Goal: Task Accomplishment & Management: Manage account settings

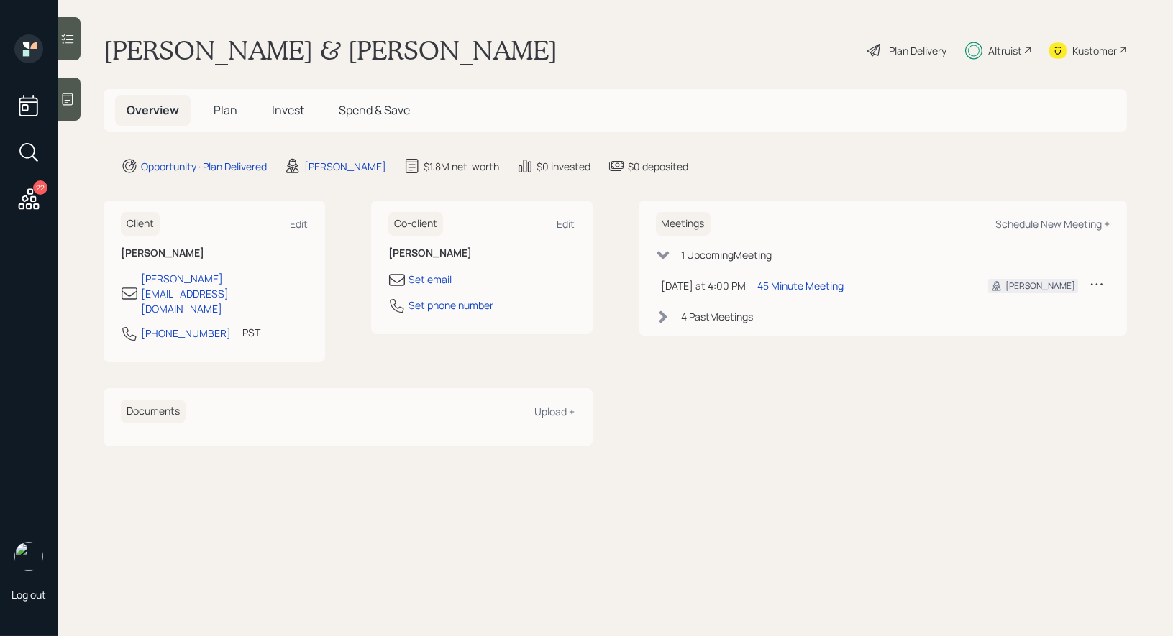
click at [296, 111] on span "Invest" at bounding box center [288, 110] width 32 height 16
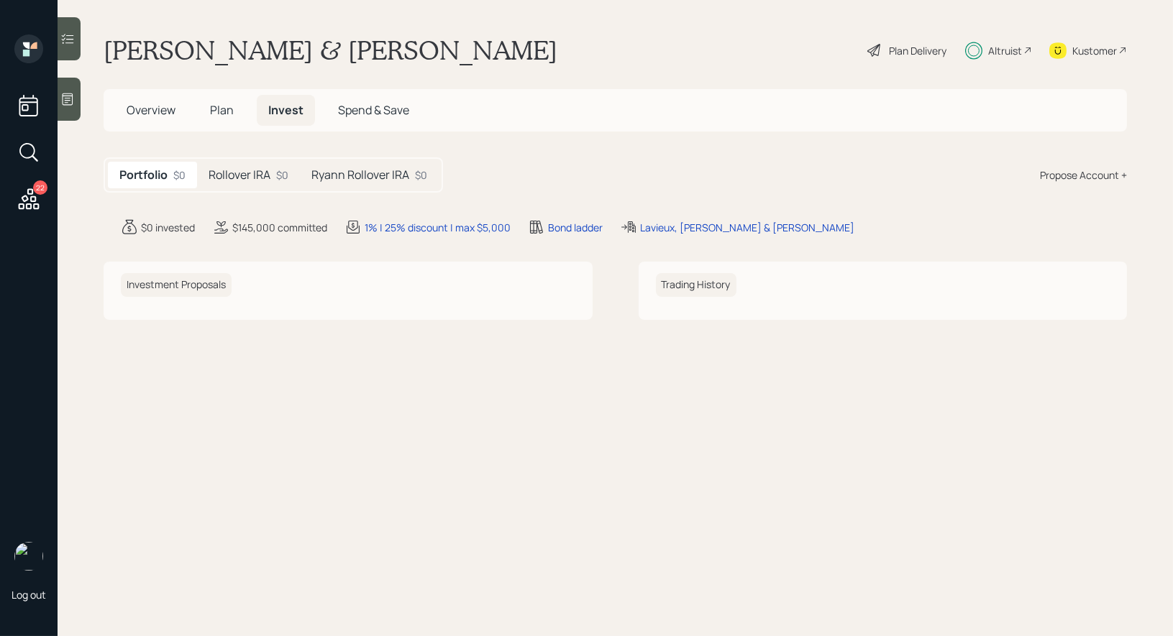
click at [256, 177] on h5 "Rollover IRA" at bounding box center [240, 175] width 62 height 14
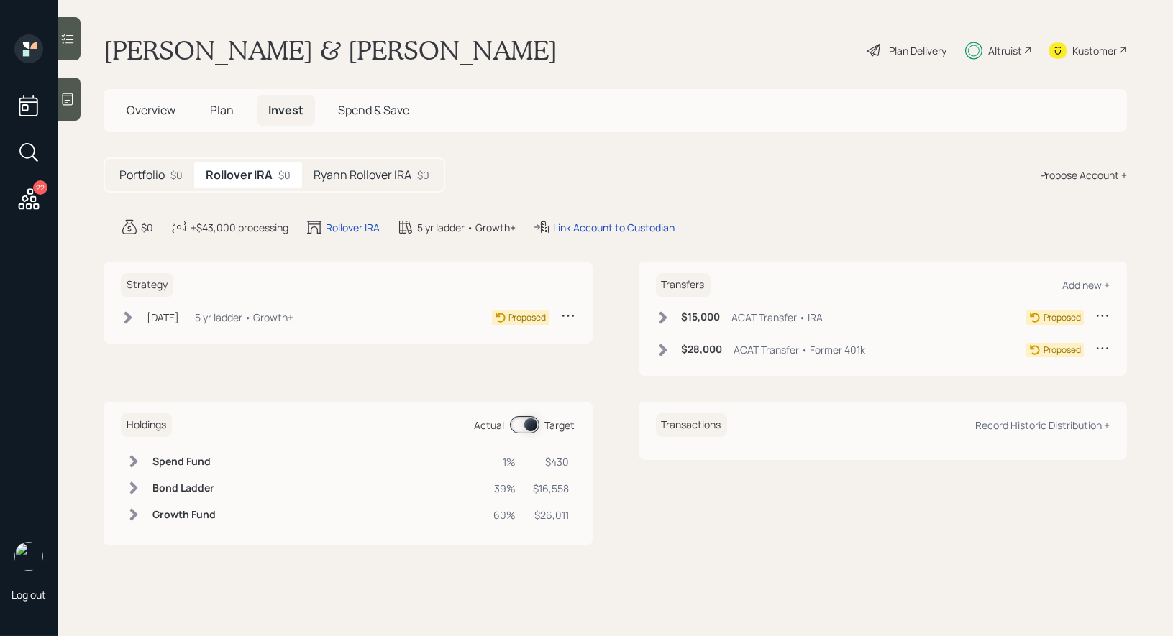
click at [128, 317] on icon at bounding box center [128, 317] width 8 height 12
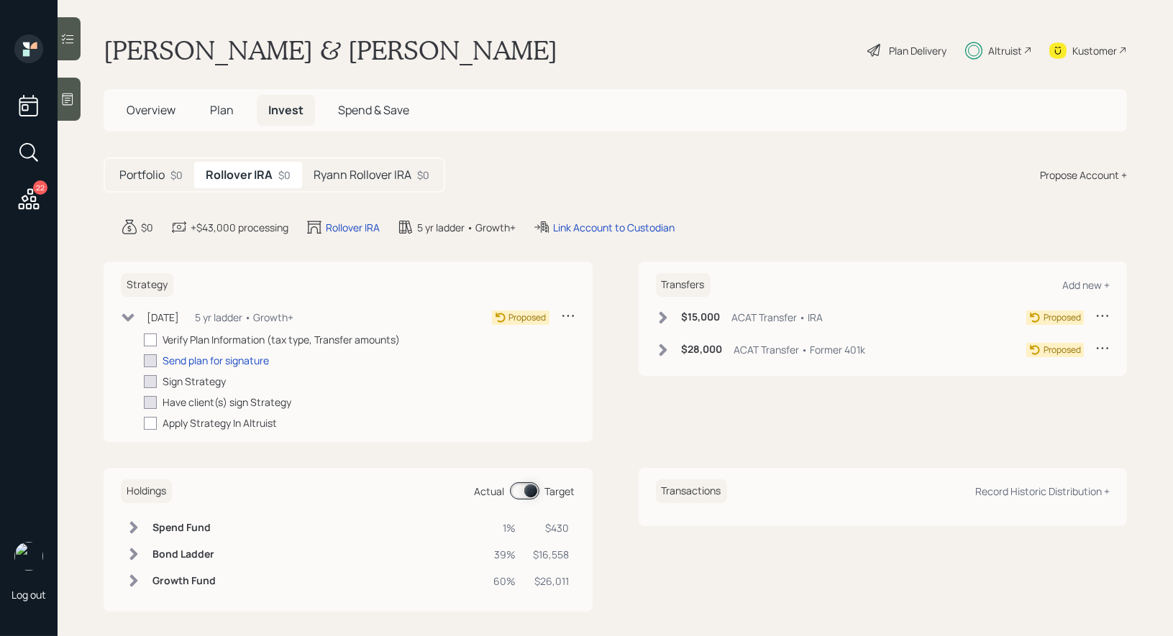
click at [217, 108] on span "Plan" at bounding box center [222, 110] width 24 height 16
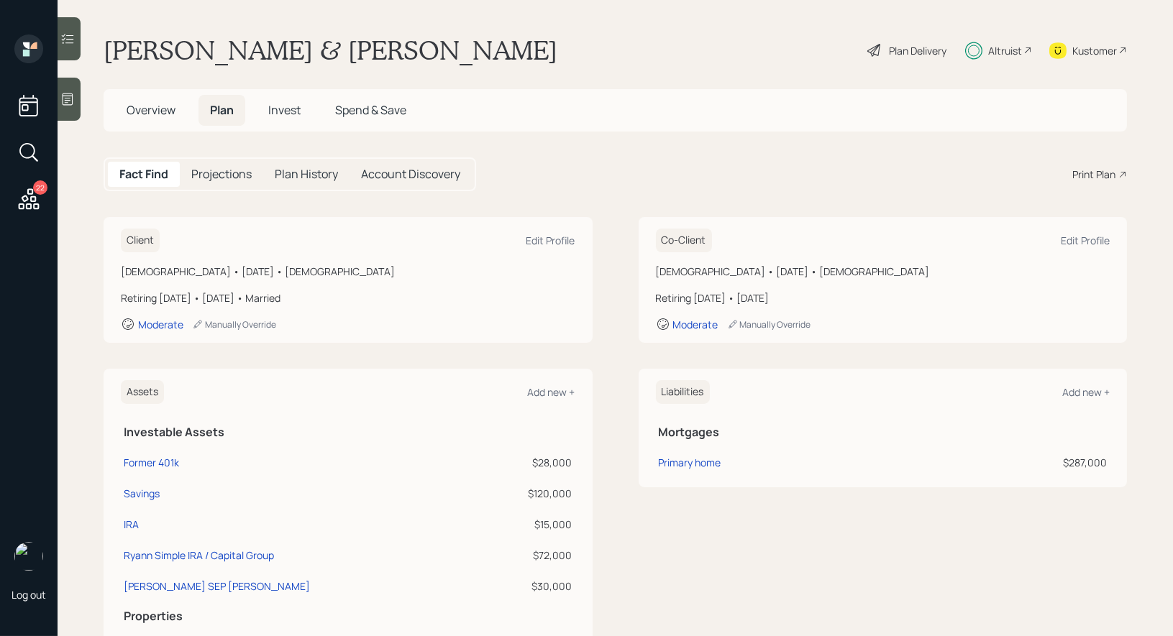
click at [886, 50] on div "Plan Delivery" at bounding box center [907, 51] width 82 height 32
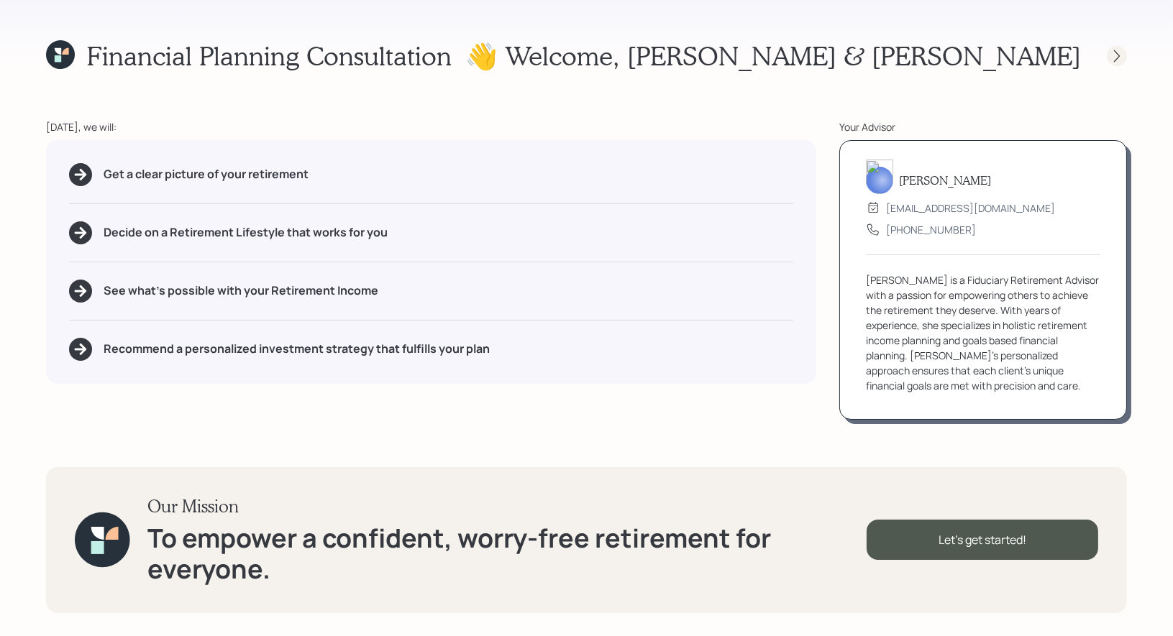
click at [1112, 57] on icon at bounding box center [1116, 56] width 14 height 14
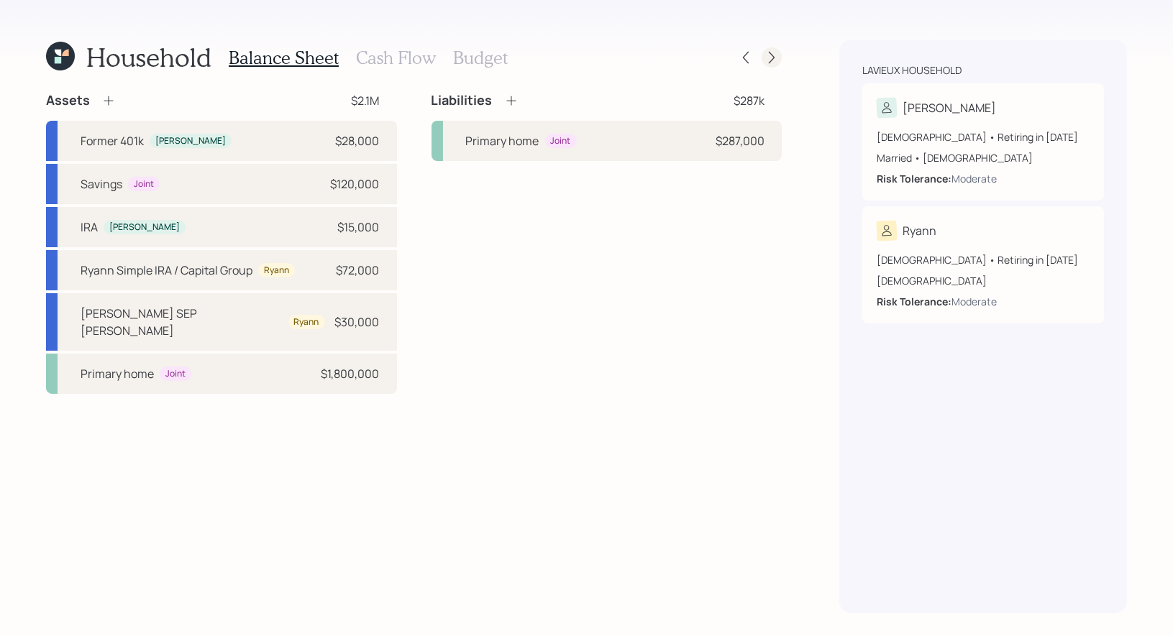
click at [766, 55] on icon at bounding box center [771, 57] width 14 height 14
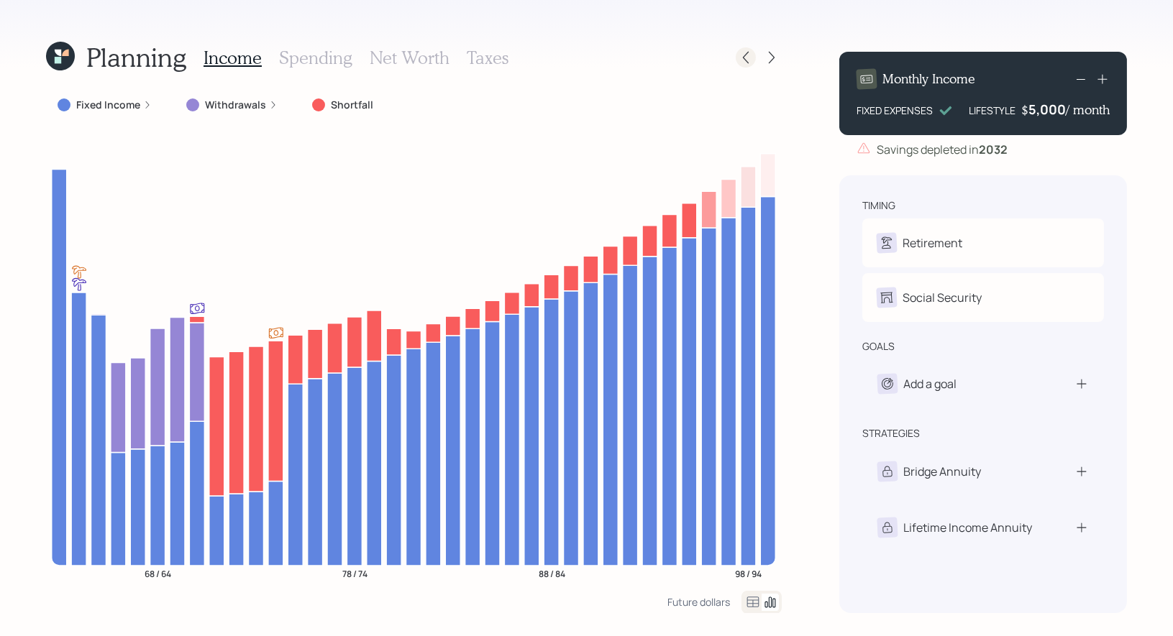
click at [742, 58] on icon at bounding box center [745, 57] width 14 height 14
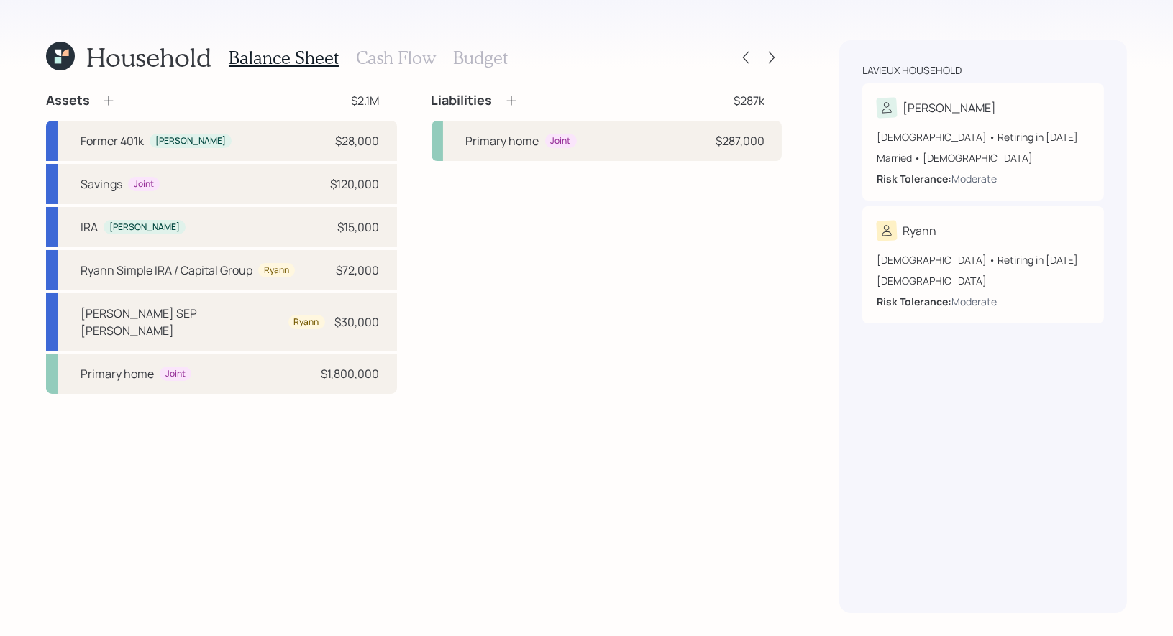
click at [470, 56] on h3 "Budget" at bounding box center [480, 57] width 55 height 21
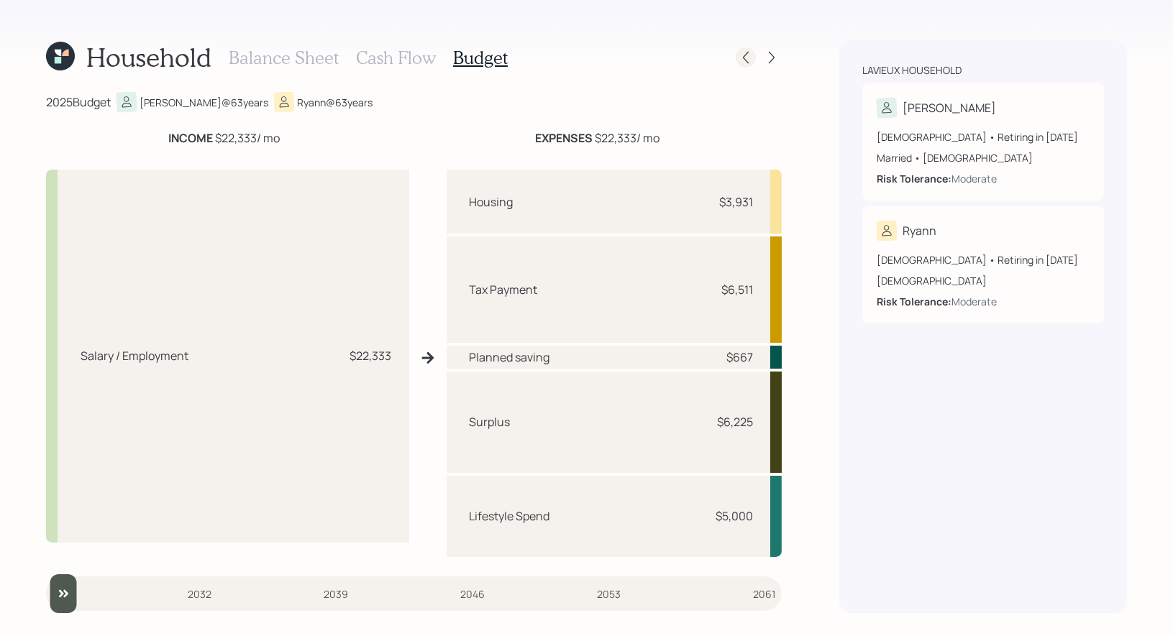
click at [743, 58] on icon at bounding box center [745, 57] width 14 height 14
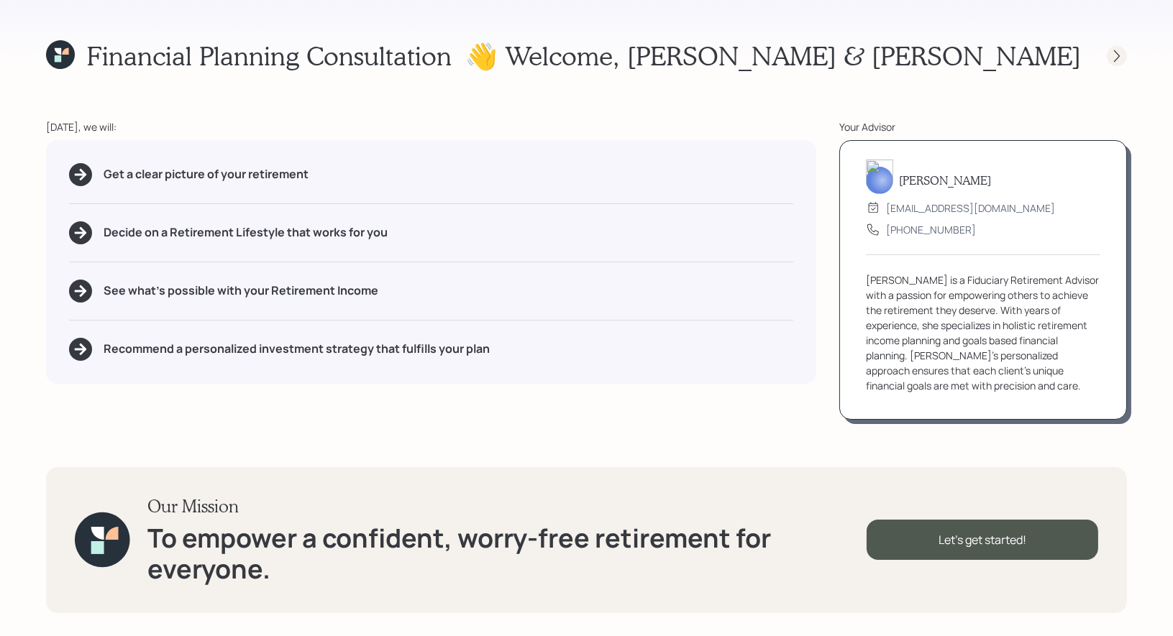
click at [1122, 52] on icon at bounding box center [1116, 56] width 14 height 14
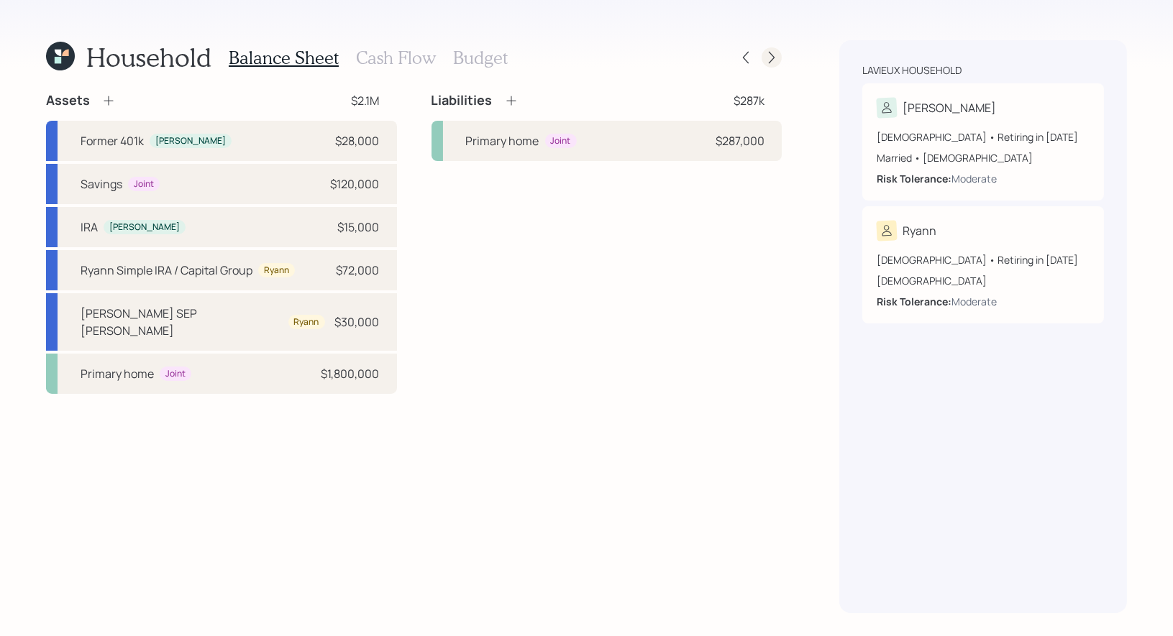
click at [773, 53] on icon at bounding box center [771, 57] width 14 height 14
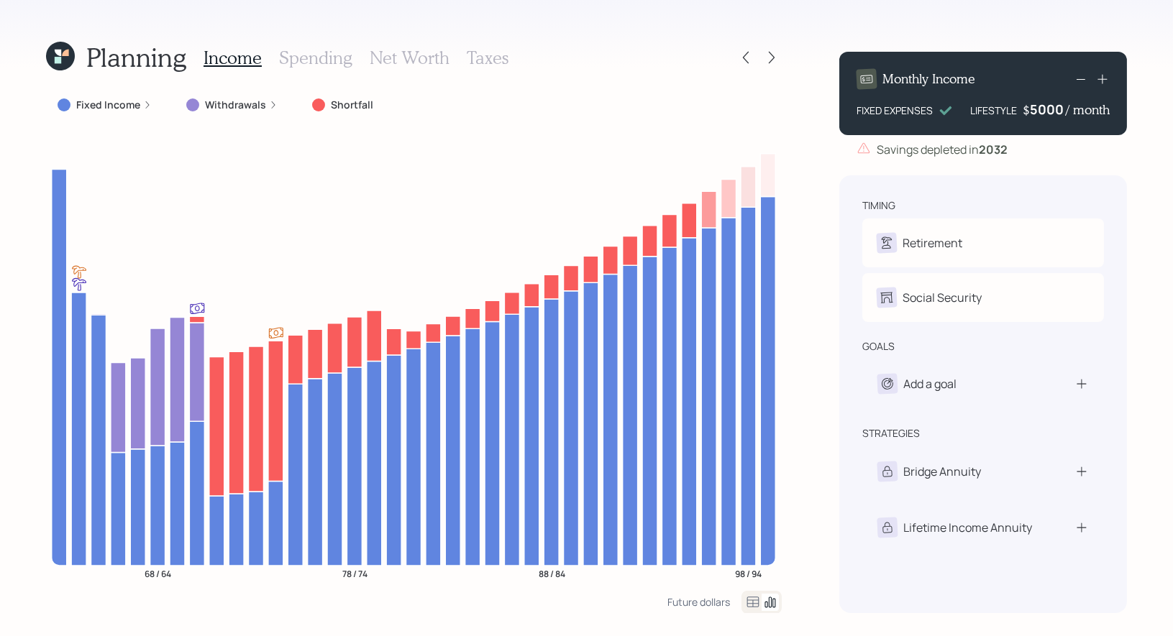
click at [1032, 113] on div "5000" at bounding box center [1048, 109] width 36 height 17
click at [1153, 209] on div "Planning Income Spending Net Worth Taxes Fixed Income Withdrawals Shortfall 68 …" at bounding box center [586, 318] width 1173 height 636
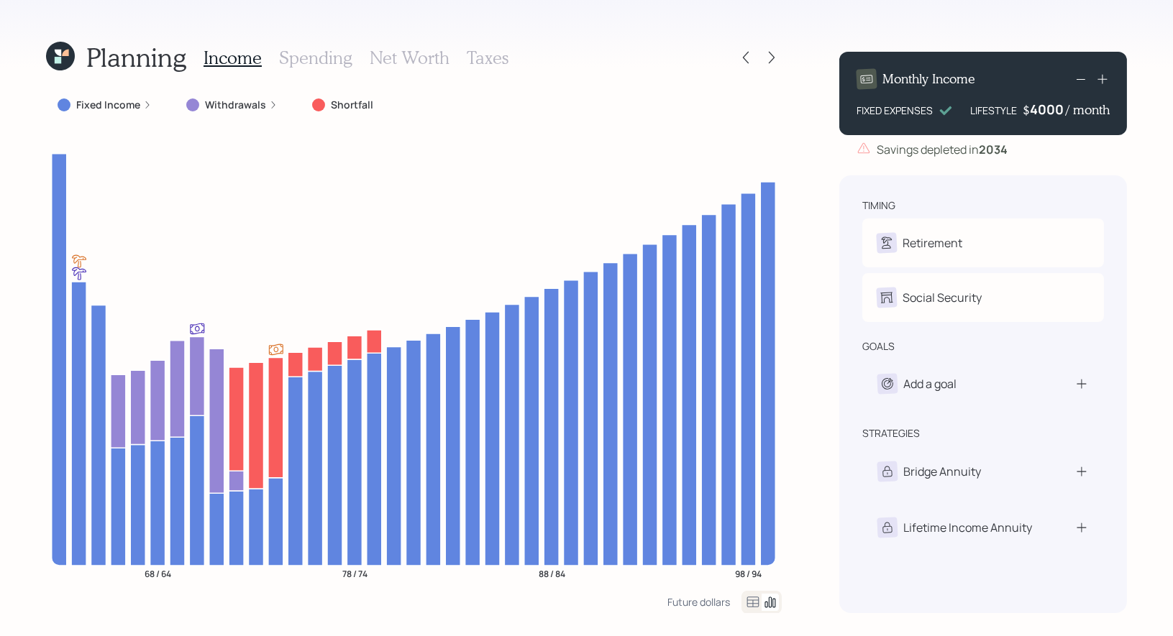
click at [1036, 111] on div "4000" at bounding box center [1048, 109] width 36 height 17
click at [1150, 191] on div "Planning Income Spending Net Worth Taxes Fixed Income Withdrawals Shortfall 68 …" at bounding box center [586, 318] width 1173 height 636
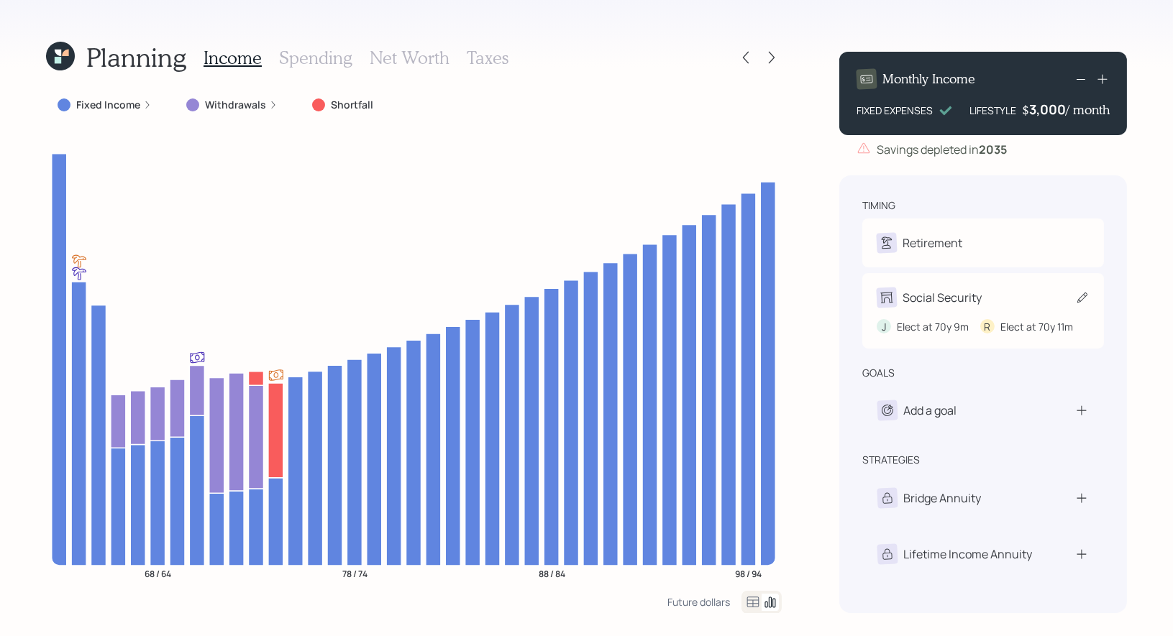
click at [1081, 293] on icon at bounding box center [1082, 297] width 14 height 14
select select "9"
select select "11"
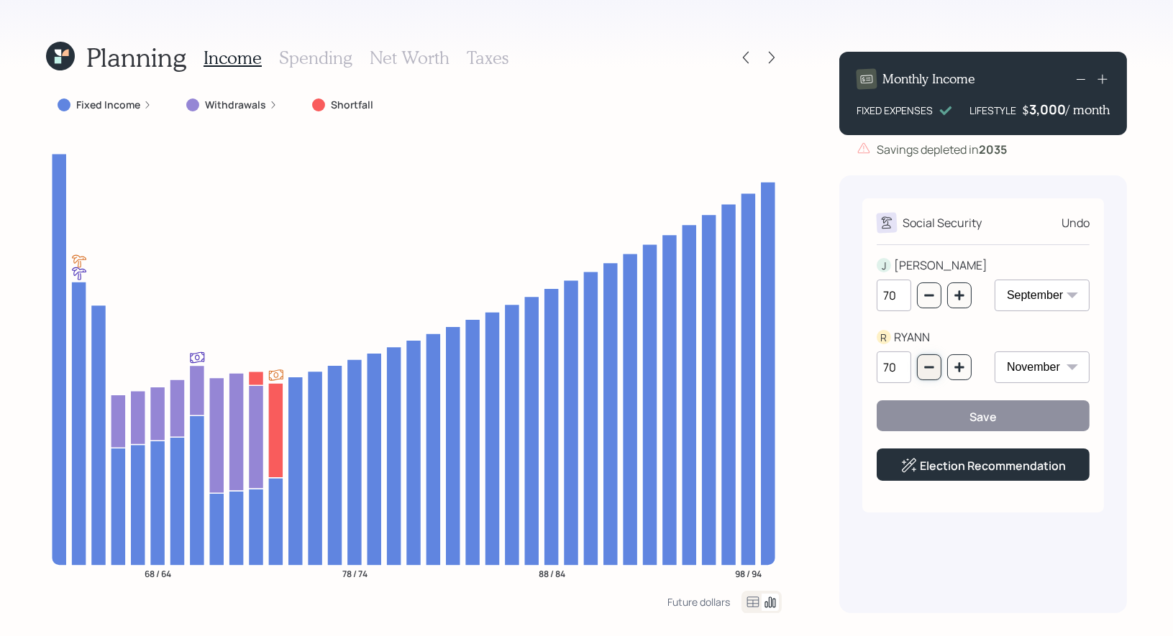
click at [930, 369] on icon "button" at bounding box center [928, 368] width 9 height 2
type input "69"
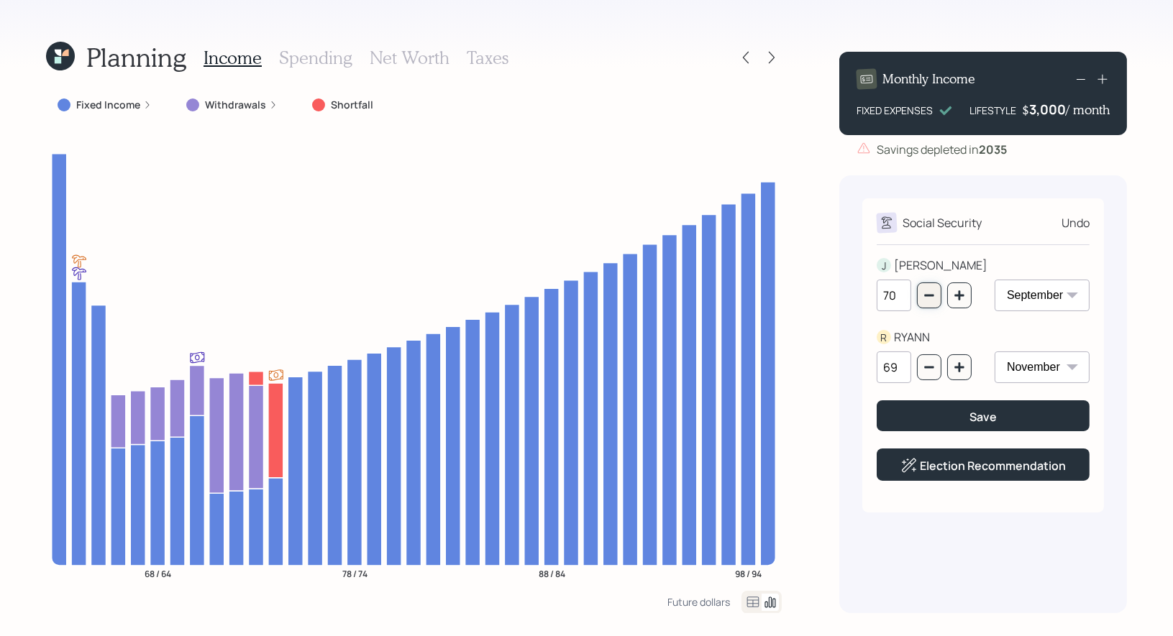
click at [928, 293] on icon "button" at bounding box center [929, 296] width 12 height 12
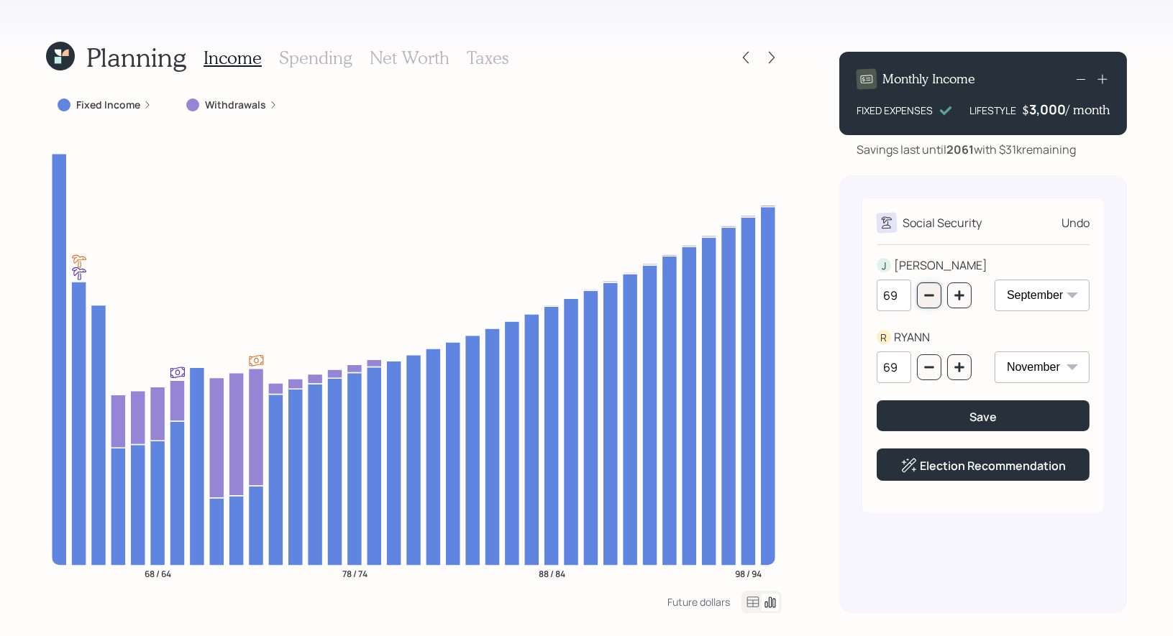
click at [931, 301] on icon "button" at bounding box center [929, 296] width 12 height 12
type input "68"
click at [928, 377] on button "button" at bounding box center [929, 367] width 24 height 26
type input "68"
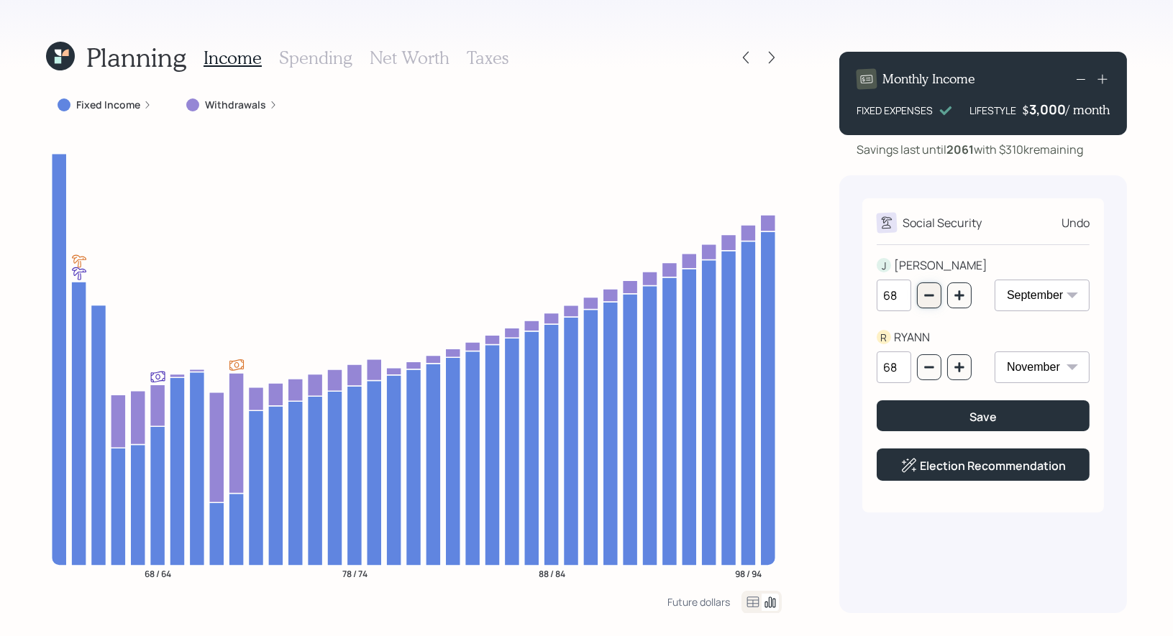
click at [923, 299] on button "button" at bounding box center [929, 296] width 24 height 26
type input "67"
click at [928, 369] on icon "button" at bounding box center [929, 368] width 12 height 12
type input "67"
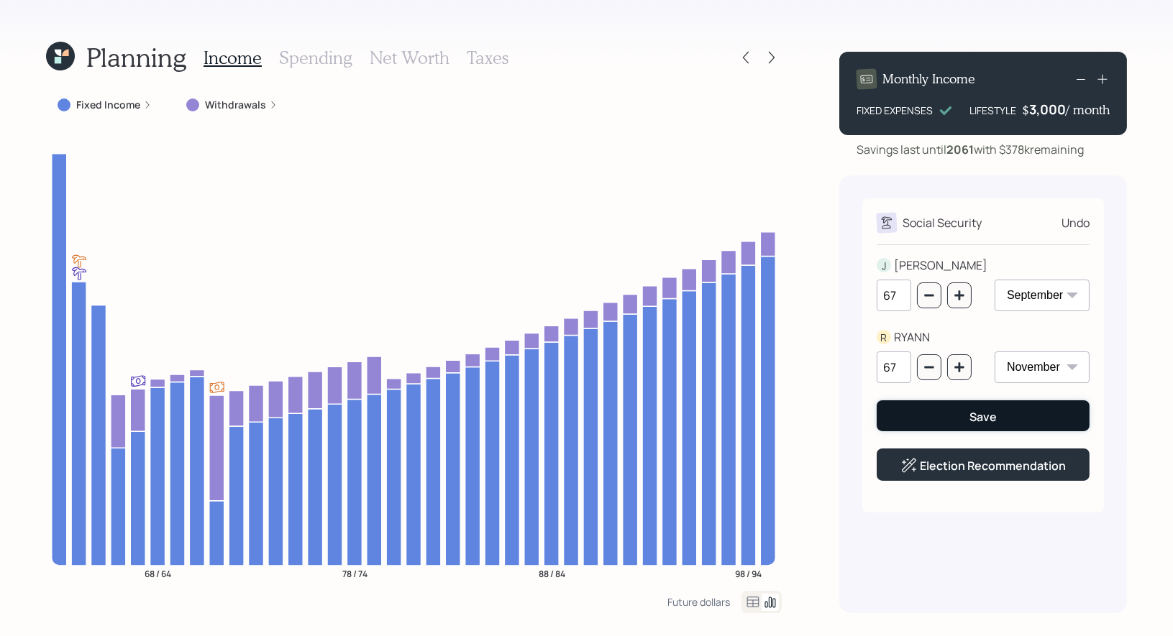
click at [972, 414] on div "Save" at bounding box center [982, 417] width 27 height 16
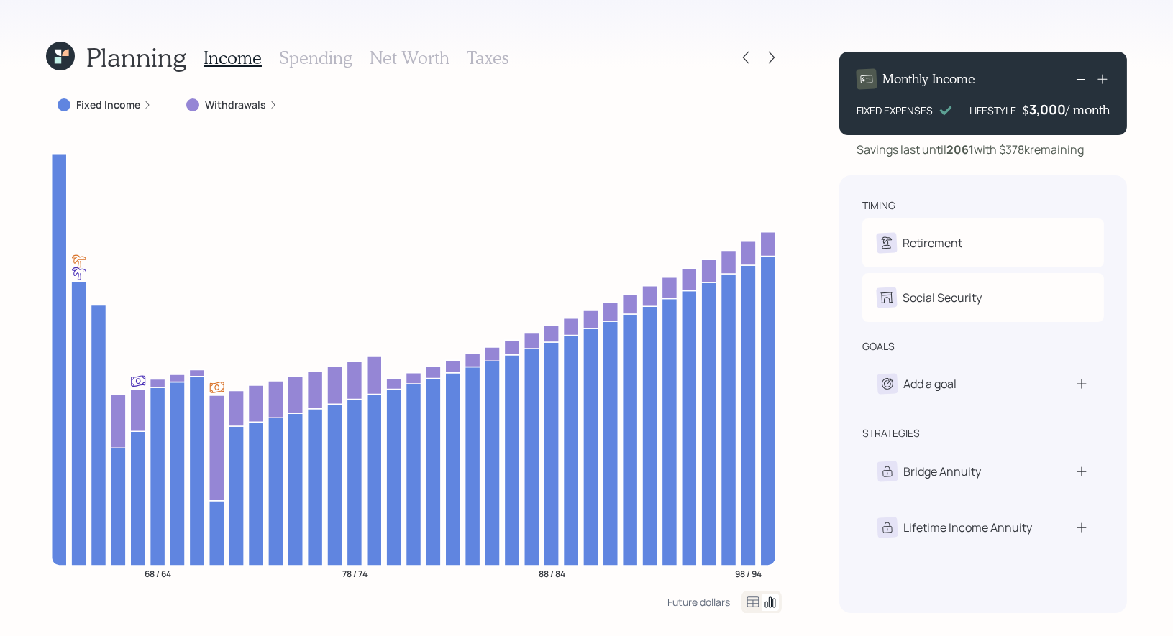
click at [380, 55] on h3 "Net Worth" at bounding box center [410, 57] width 80 height 21
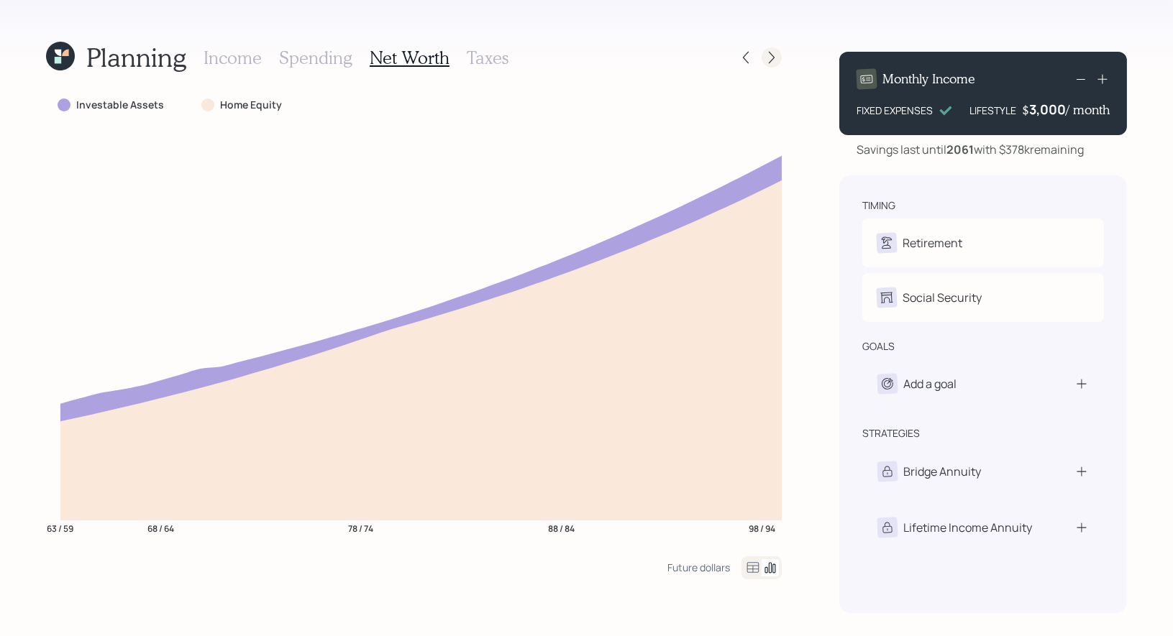
click at [767, 52] on icon at bounding box center [771, 57] width 14 height 14
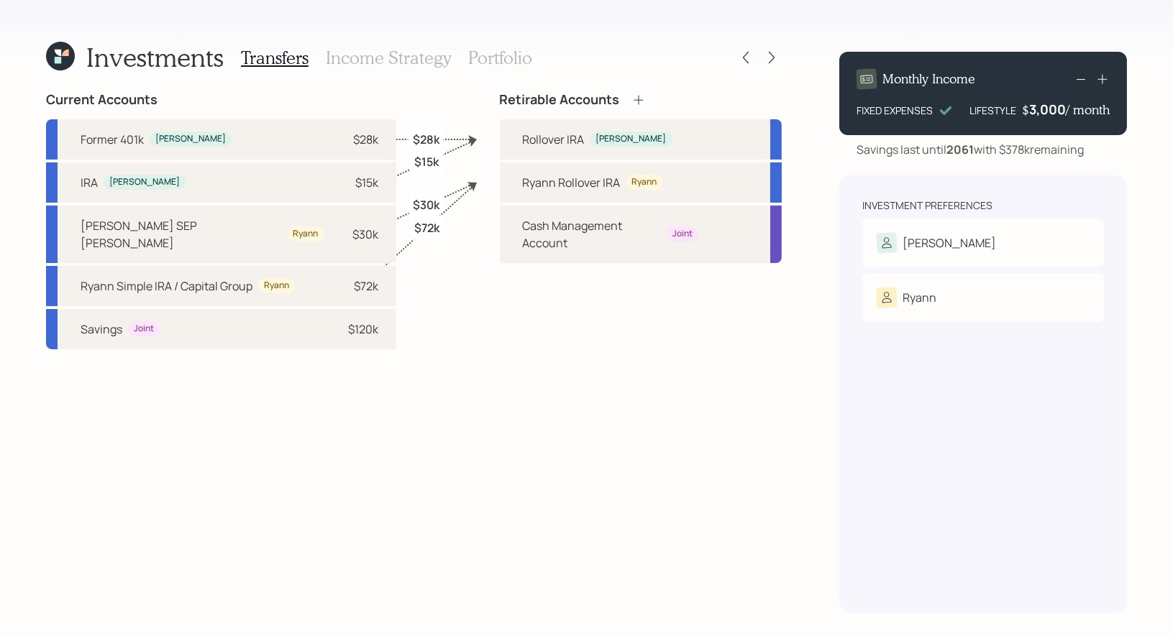
click at [471, 57] on h3 "Portfolio" at bounding box center [500, 57] width 64 height 21
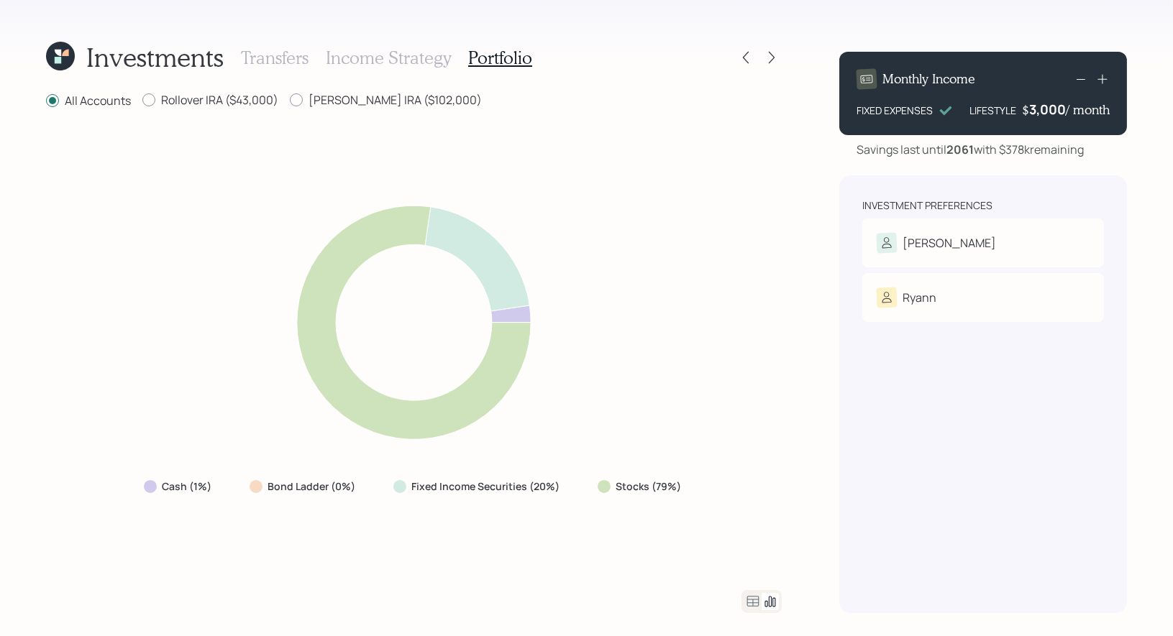
click at [61, 51] on icon at bounding box center [60, 56] width 29 height 29
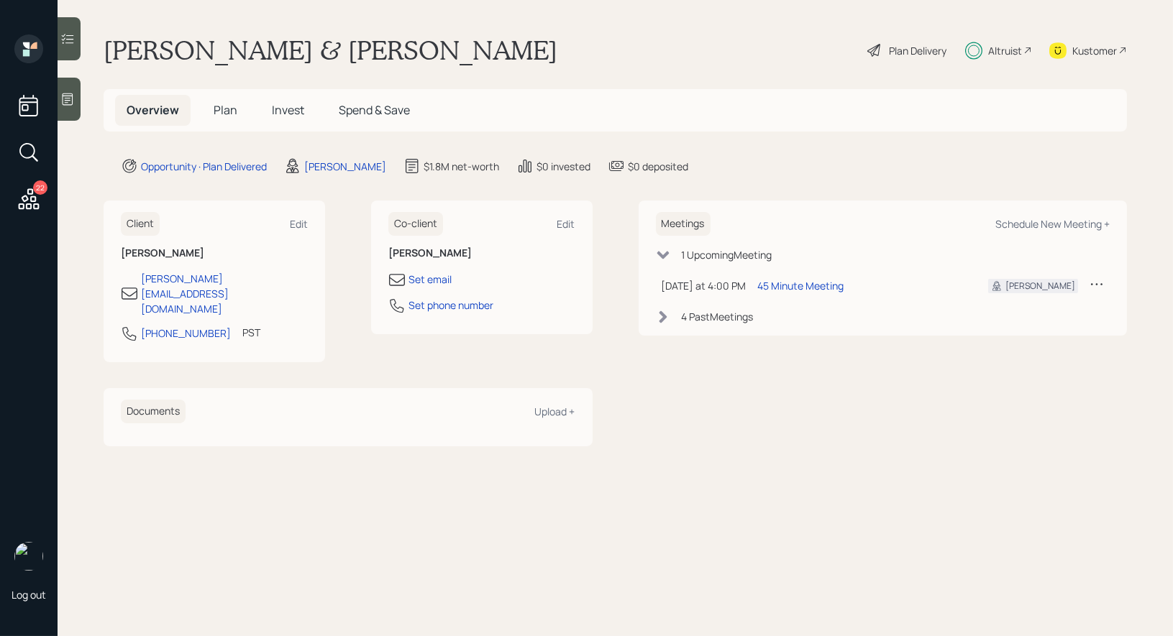
click at [223, 107] on span "Plan" at bounding box center [226, 110] width 24 height 16
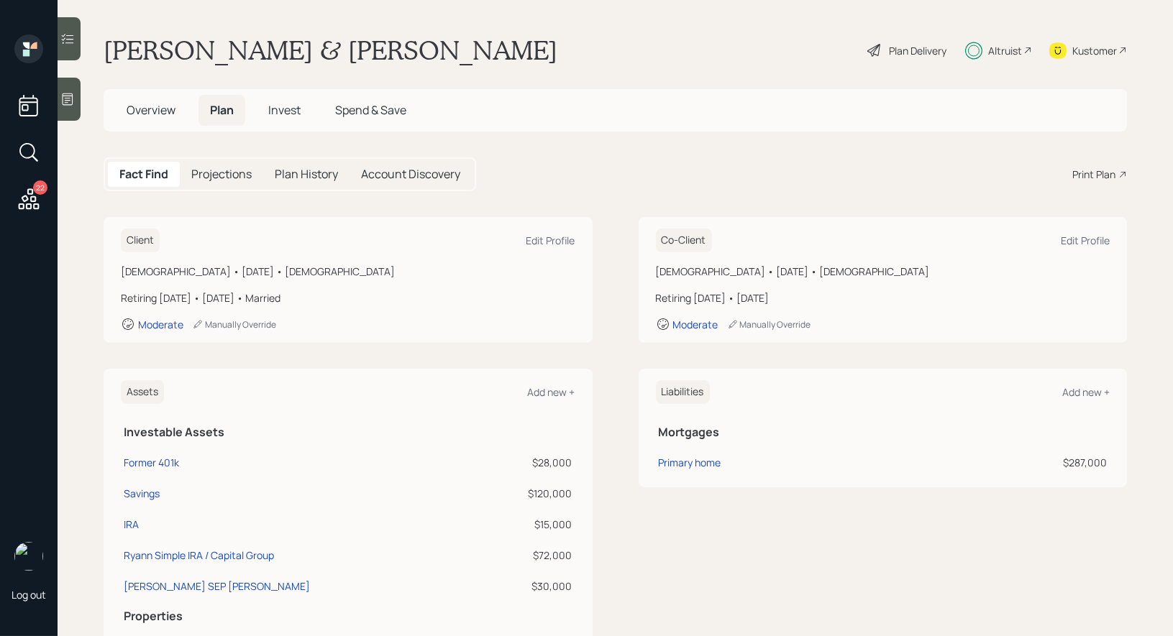
click at [283, 105] on span "Invest" at bounding box center [284, 110] width 32 height 16
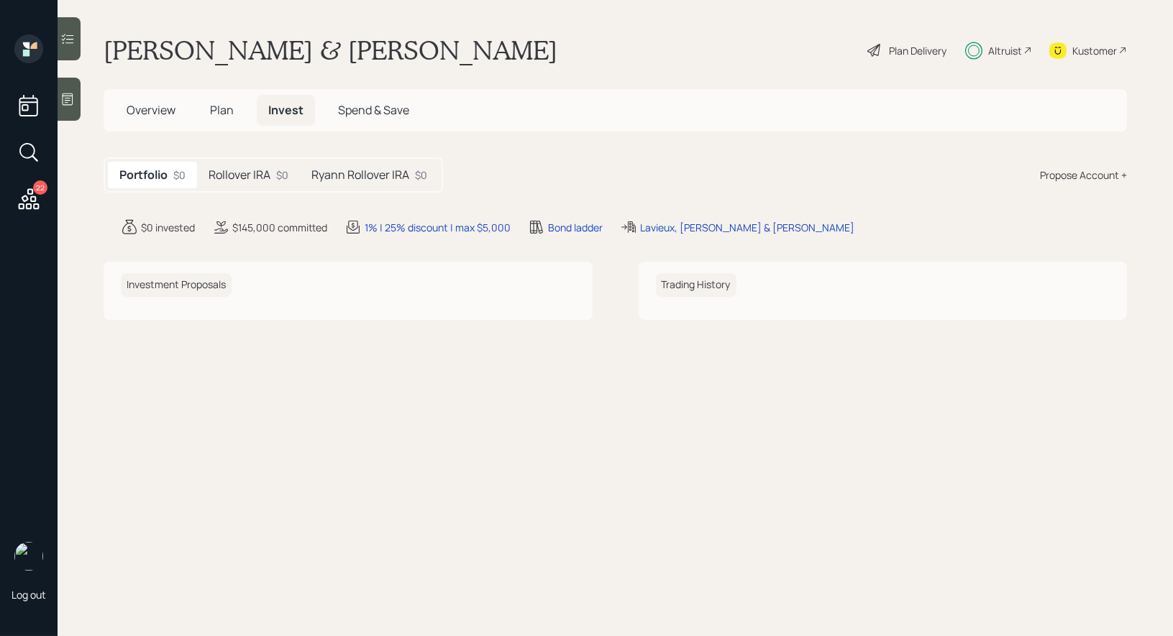
click at [242, 181] on h5 "Rollover IRA" at bounding box center [240, 175] width 62 height 14
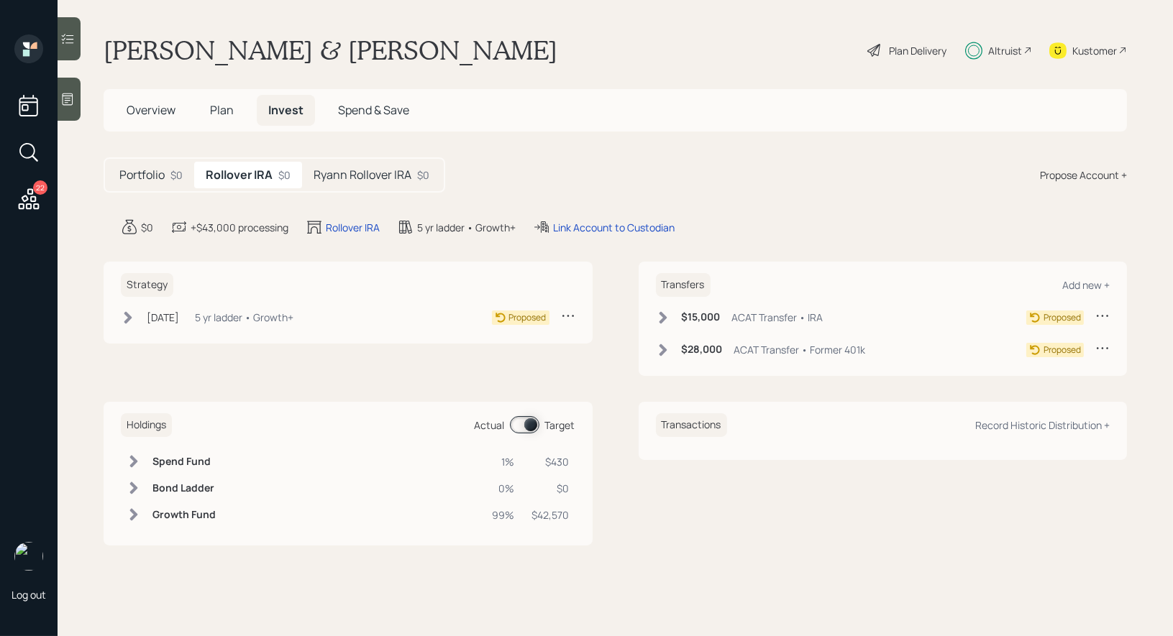
click at [569, 311] on icon at bounding box center [568, 315] width 14 height 14
click at [511, 358] on div "Cancel Strategy" at bounding box center [524, 357] width 104 height 14
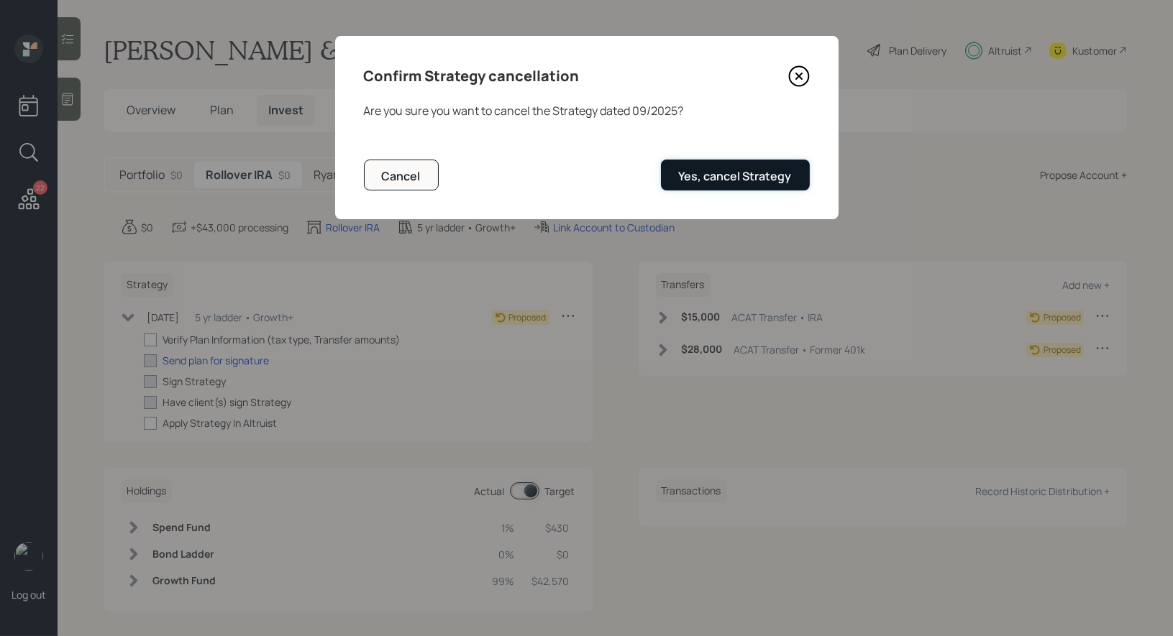
click at [732, 182] on div "Yes, cancel Strategy" at bounding box center [735, 176] width 113 height 16
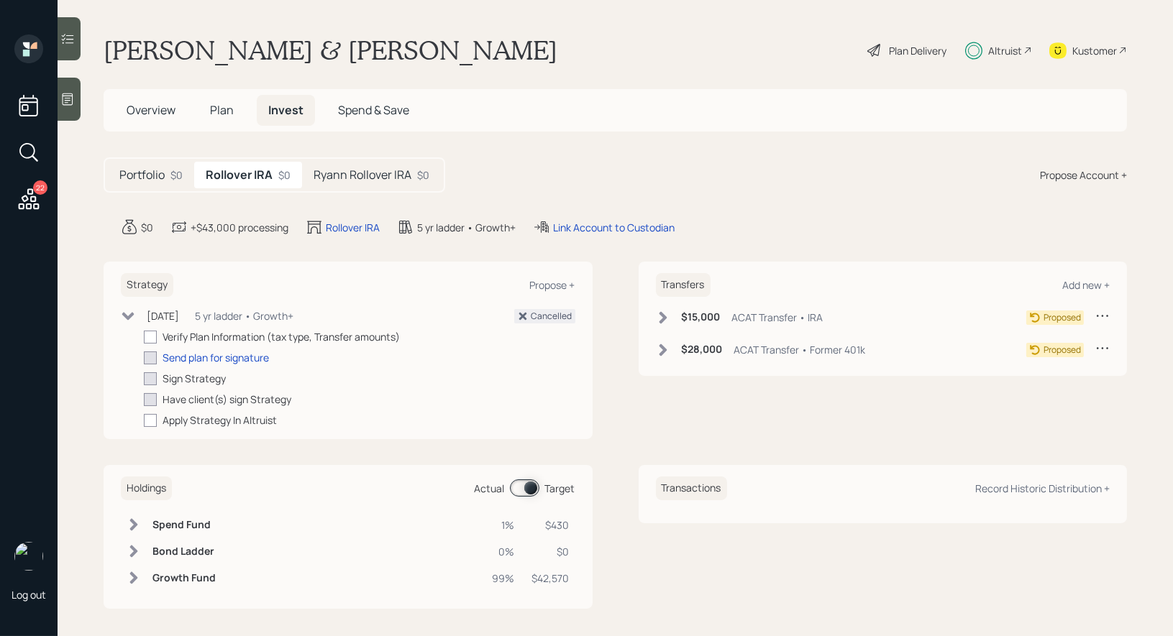
click at [345, 173] on h5 "Ryann Rollover IRA" at bounding box center [362, 175] width 98 height 14
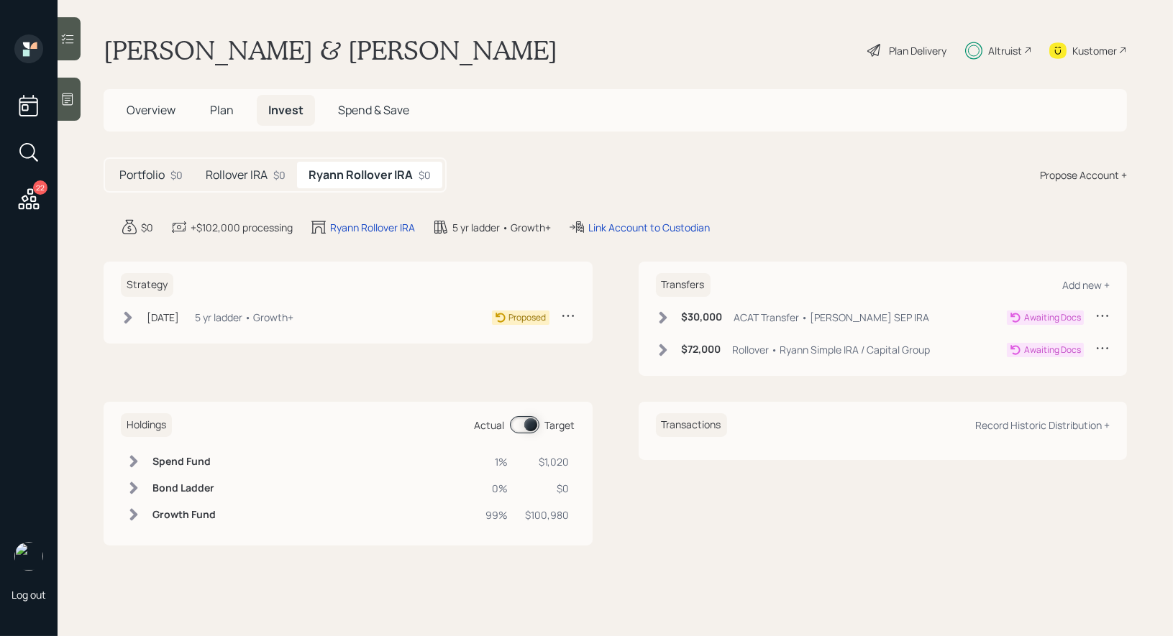
click at [565, 313] on icon at bounding box center [568, 315] width 14 height 14
click at [513, 356] on div "Cancel Strategy" at bounding box center [524, 357] width 104 height 14
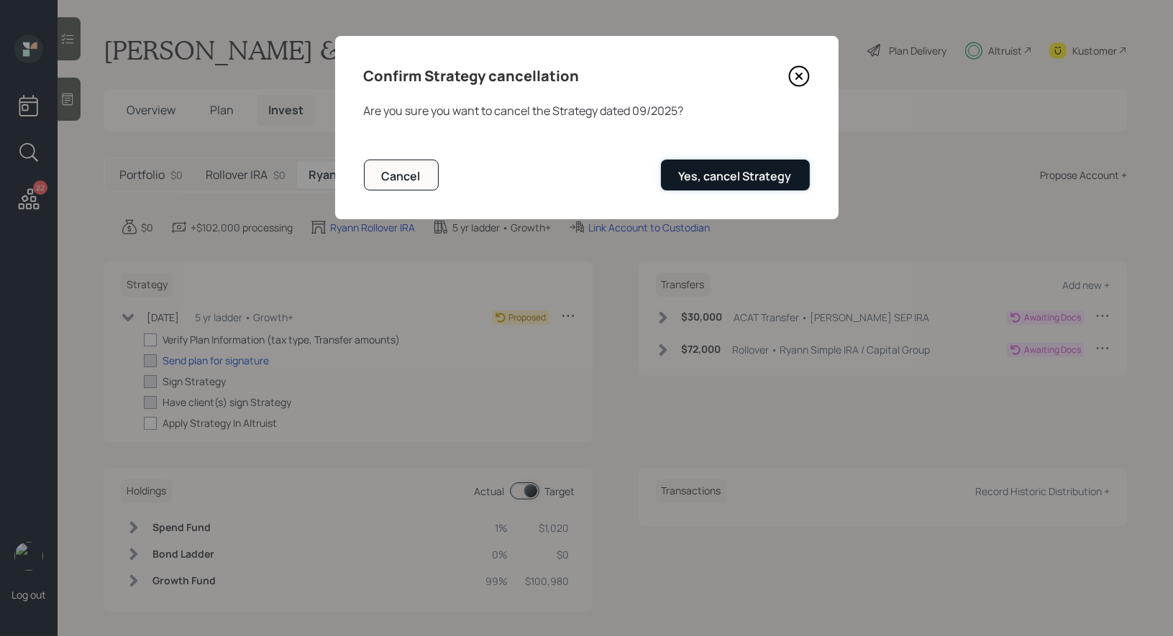
click at [714, 174] on div "Yes, cancel Strategy" at bounding box center [735, 176] width 113 height 16
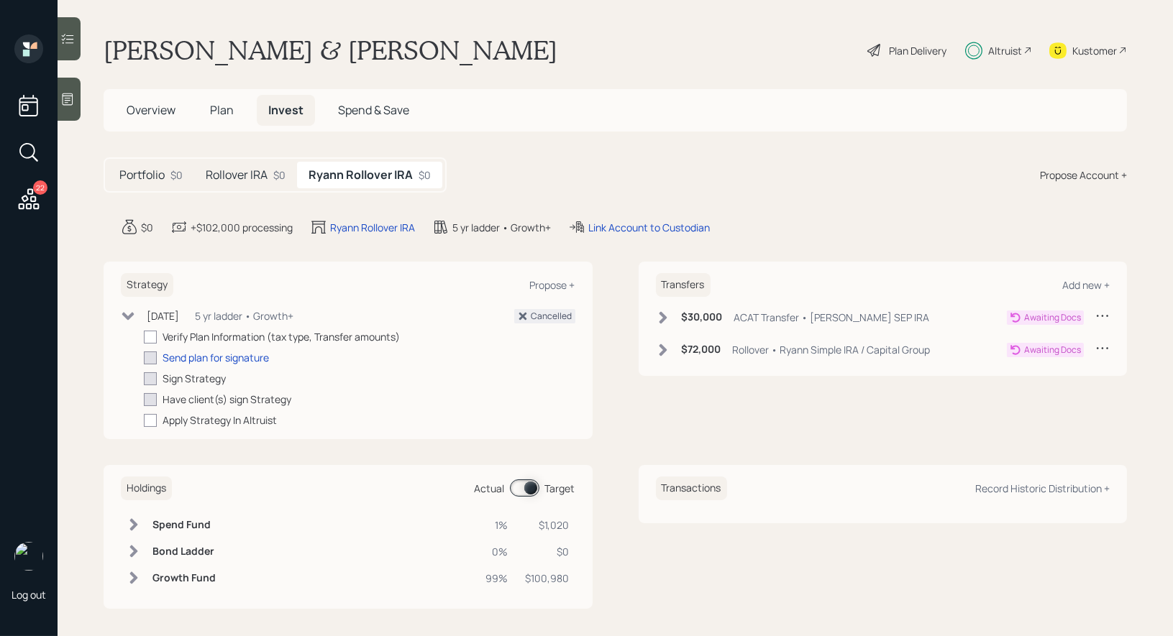
click at [248, 175] on h5 "Rollover IRA" at bounding box center [237, 175] width 62 height 14
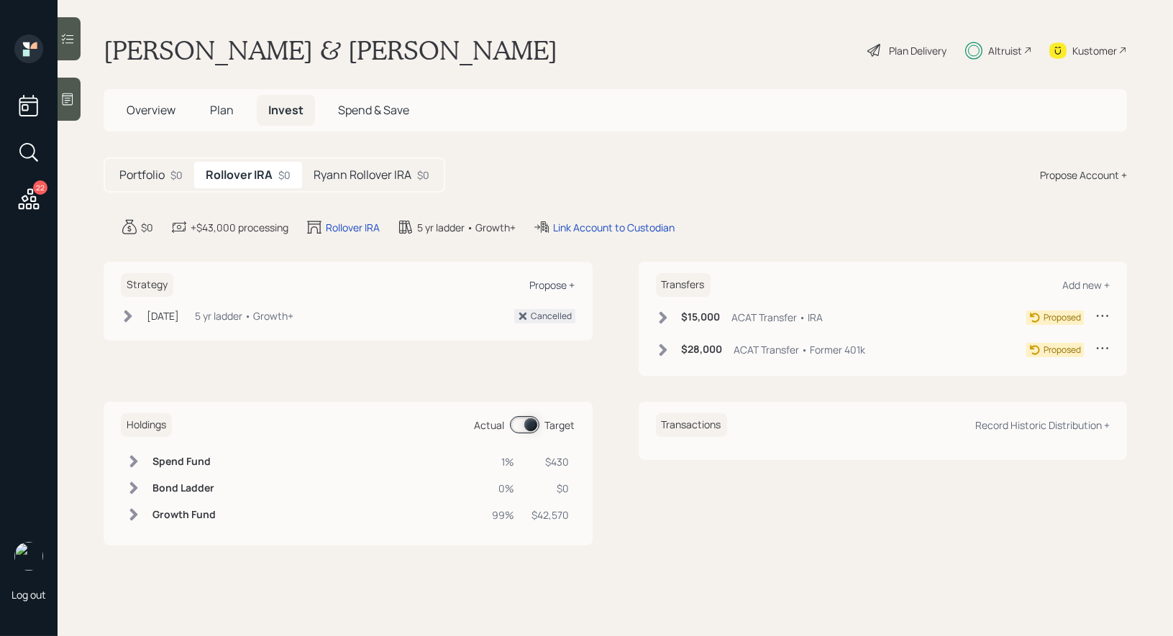
click at [543, 283] on div "Propose +" at bounding box center [552, 285] width 45 height 14
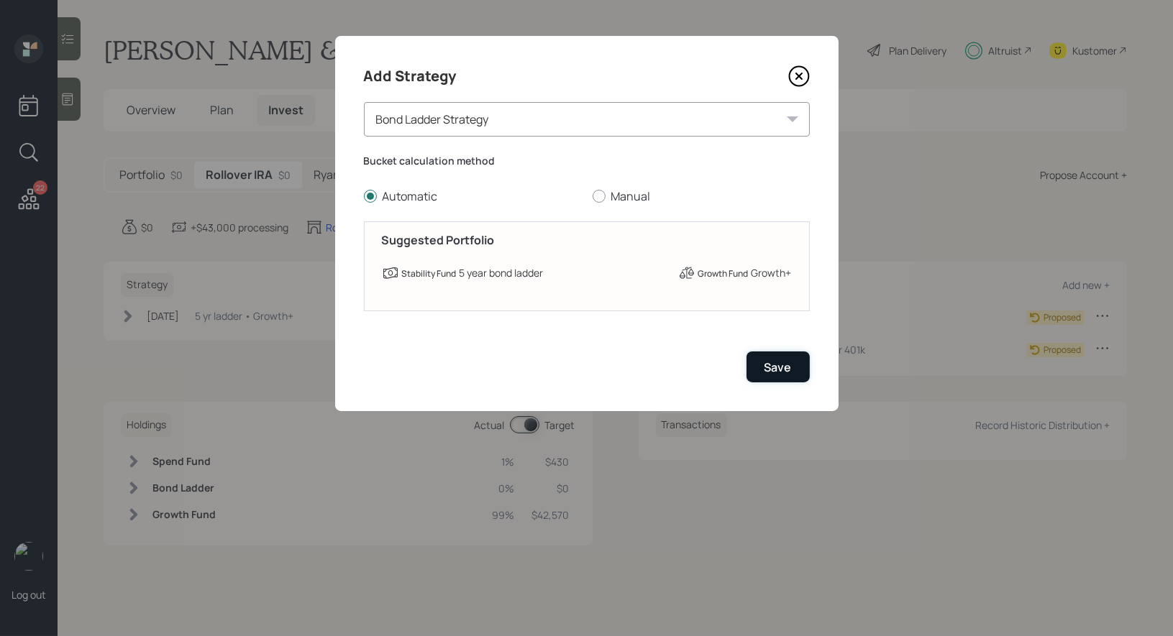
click at [786, 373] on div "Save" at bounding box center [777, 368] width 27 height 16
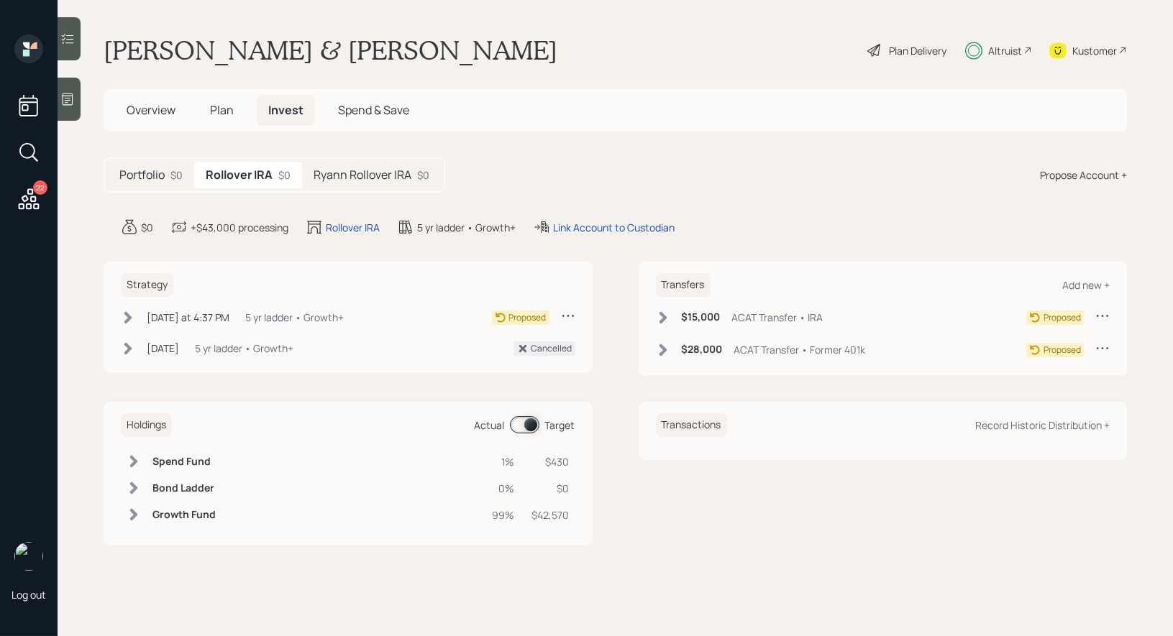
click at [388, 171] on h5 "Ryann Rollover IRA" at bounding box center [362, 175] width 98 height 14
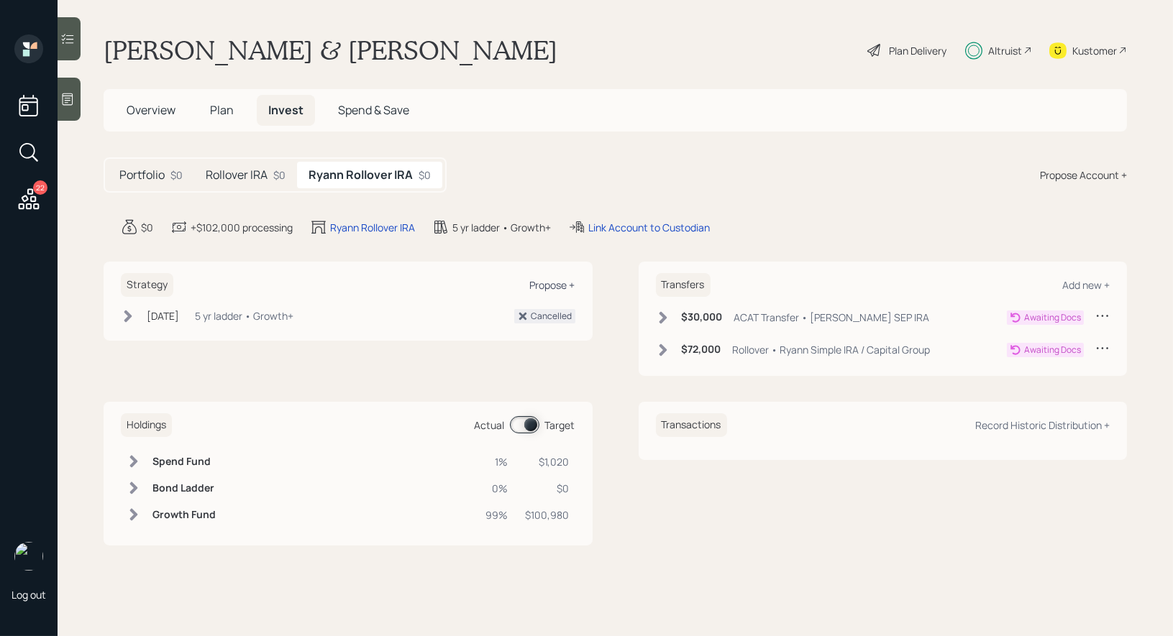
click at [555, 280] on div "Propose +" at bounding box center [552, 285] width 45 height 14
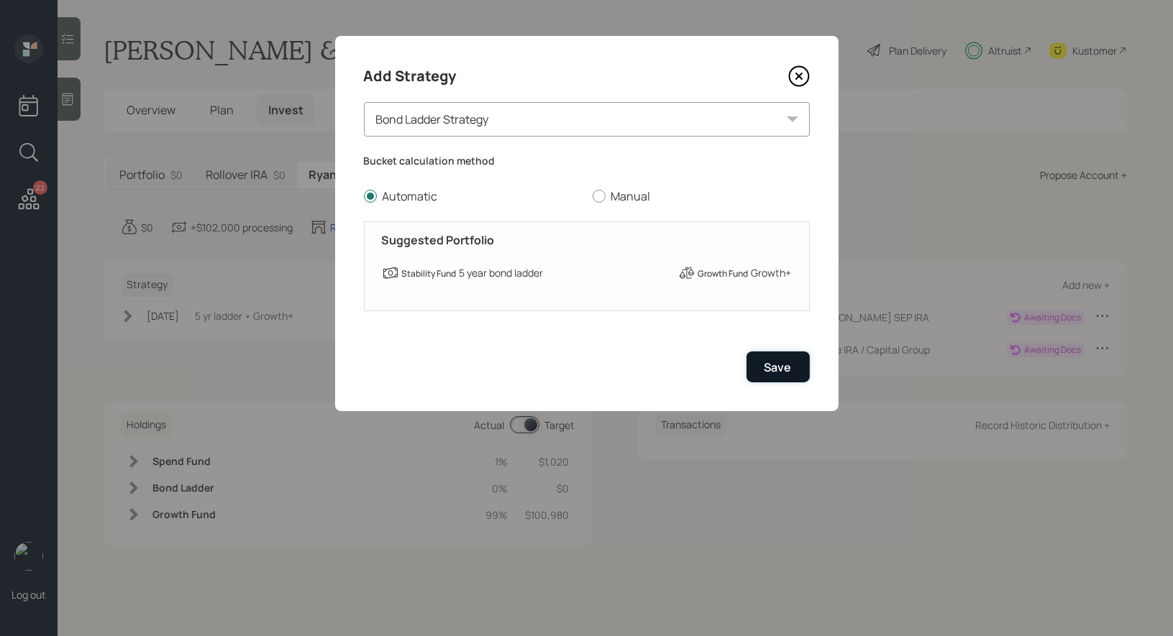
click at [780, 367] on div "Save" at bounding box center [777, 368] width 27 height 16
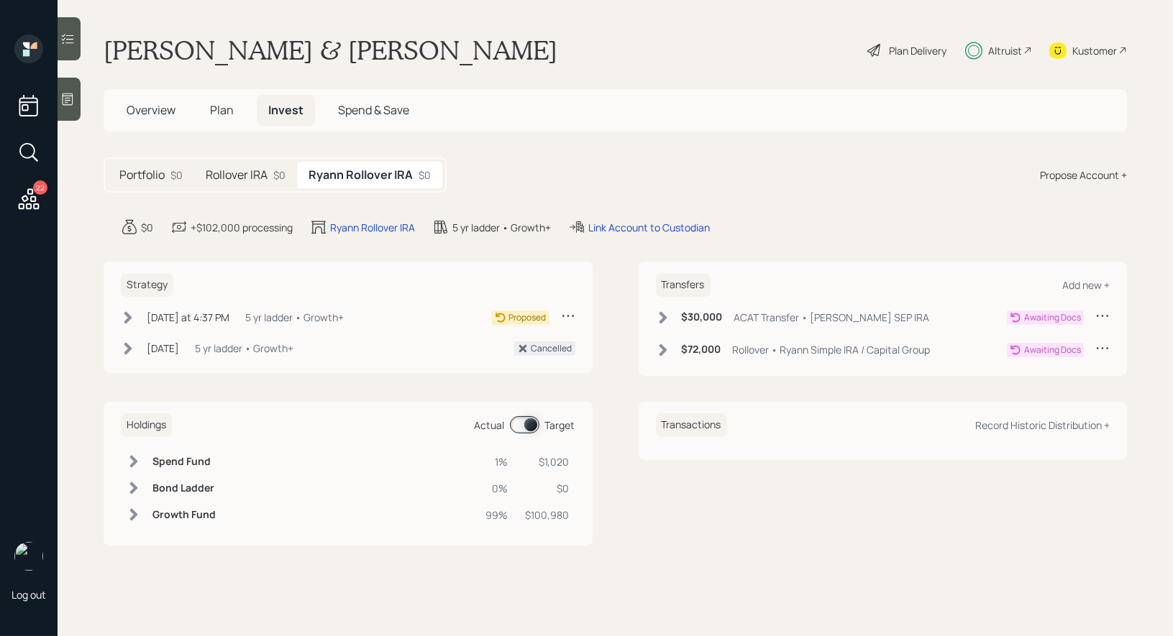
click at [216, 175] on h5 "Rollover IRA" at bounding box center [237, 175] width 62 height 14
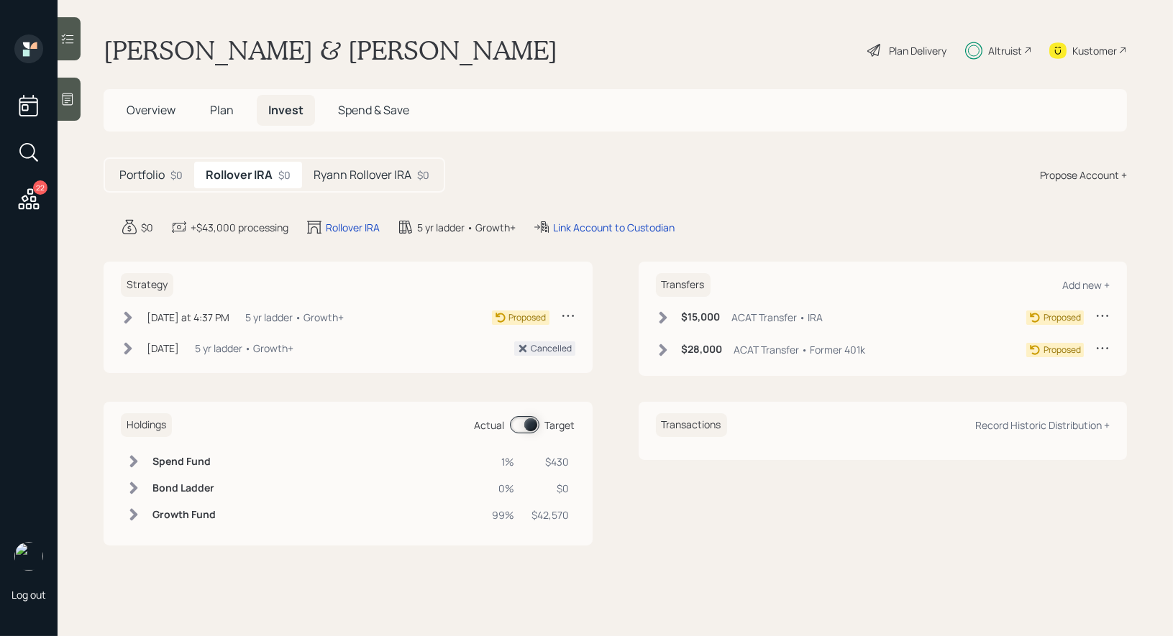
click at [129, 316] on icon at bounding box center [128, 317] width 8 height 12
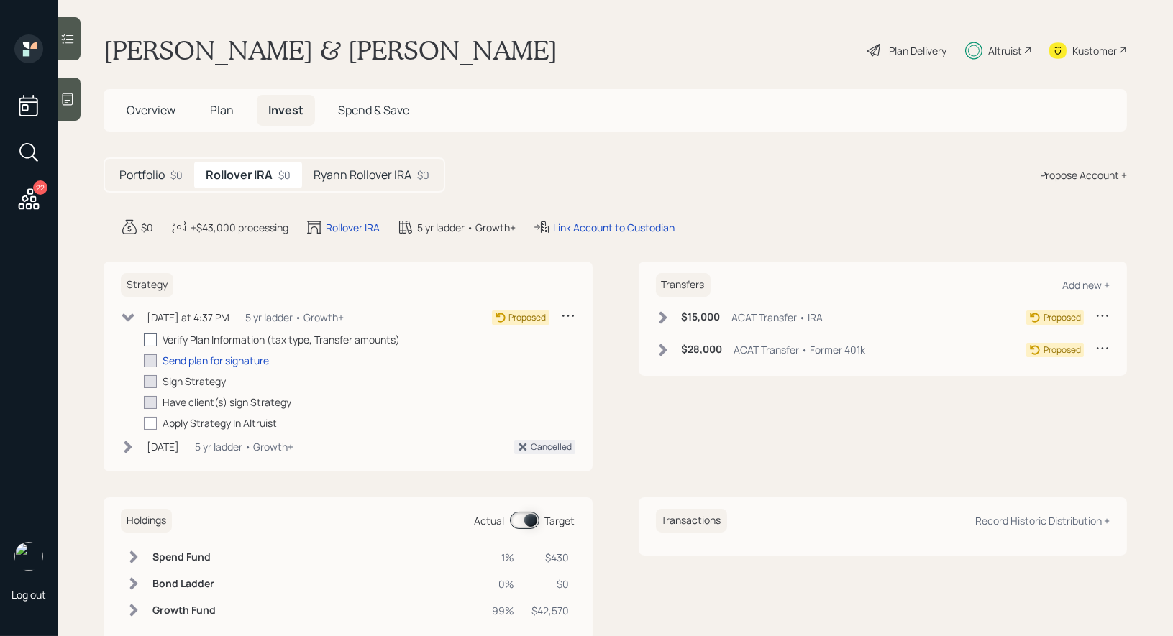
click at [147, 334] on div at bounding box center [150, 340] width 13 height 13
click at [144, 339] on input "checkbox" at bounding box center [143, 339] width 1 height 1
checkbox input "true"
click at [386, 168] on h5 "Ryann Rollover IRA" at bounding box center [362, 175] width 98 height 14
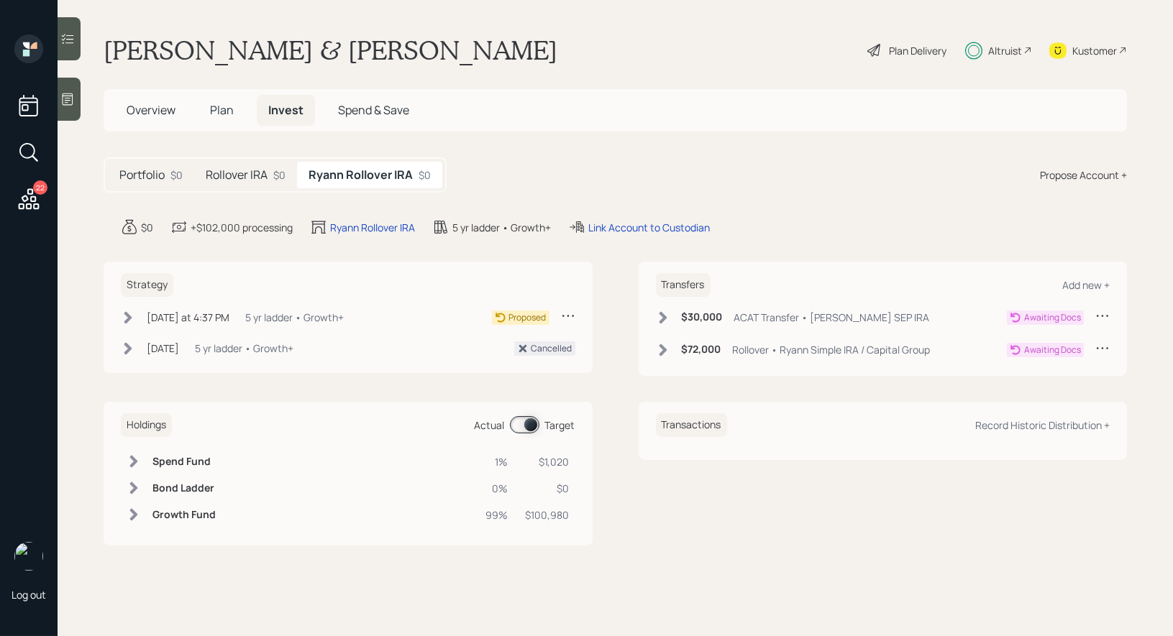
click at [127, 317] on icon at bounding box center [128, 318] width 14 height 14
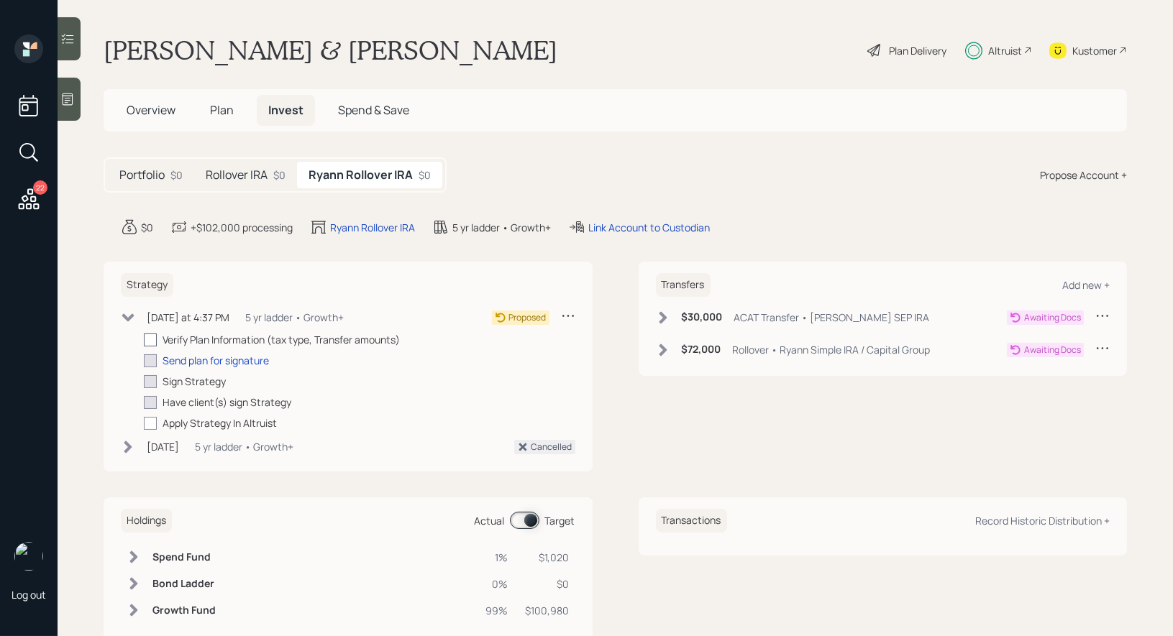
click at [152, 334] on div at bounding box center [150, 340] width 13 height 13
click at [144, 339] on input "checkbox" at bounding box center [143, 339] width 1 height 1
checkbox input "true"
click at [247, 170] on h5 "Rollover IRA" at bounding box center [237, 175] width 62 height 14
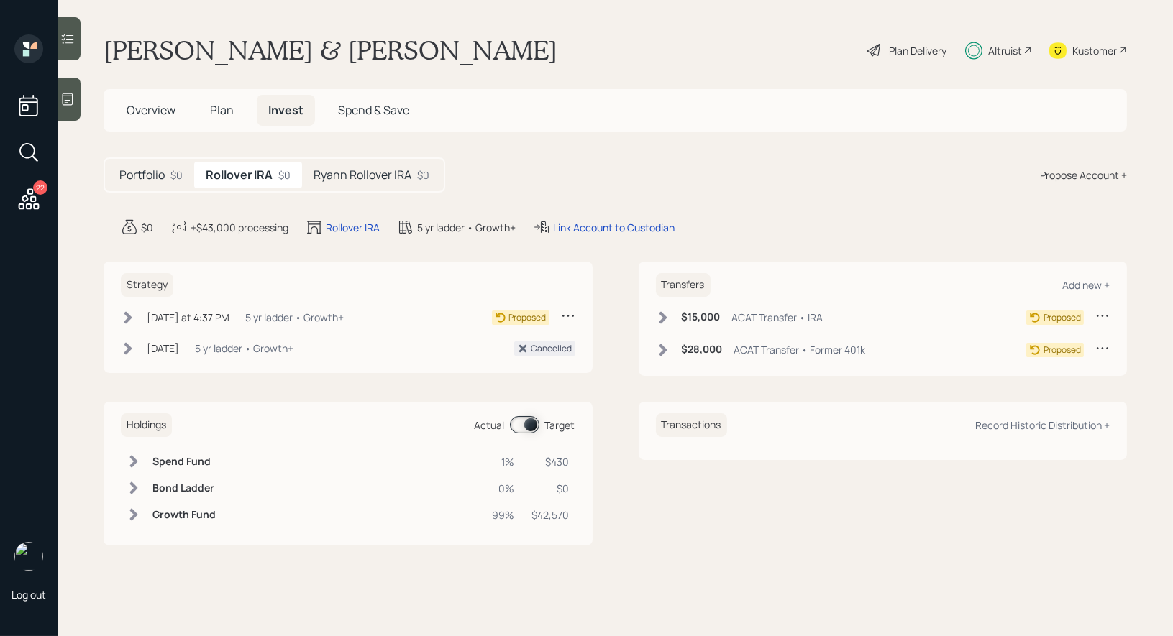
click at [662, 314] on icon at bounding box center [663, 317] width 8 height 12
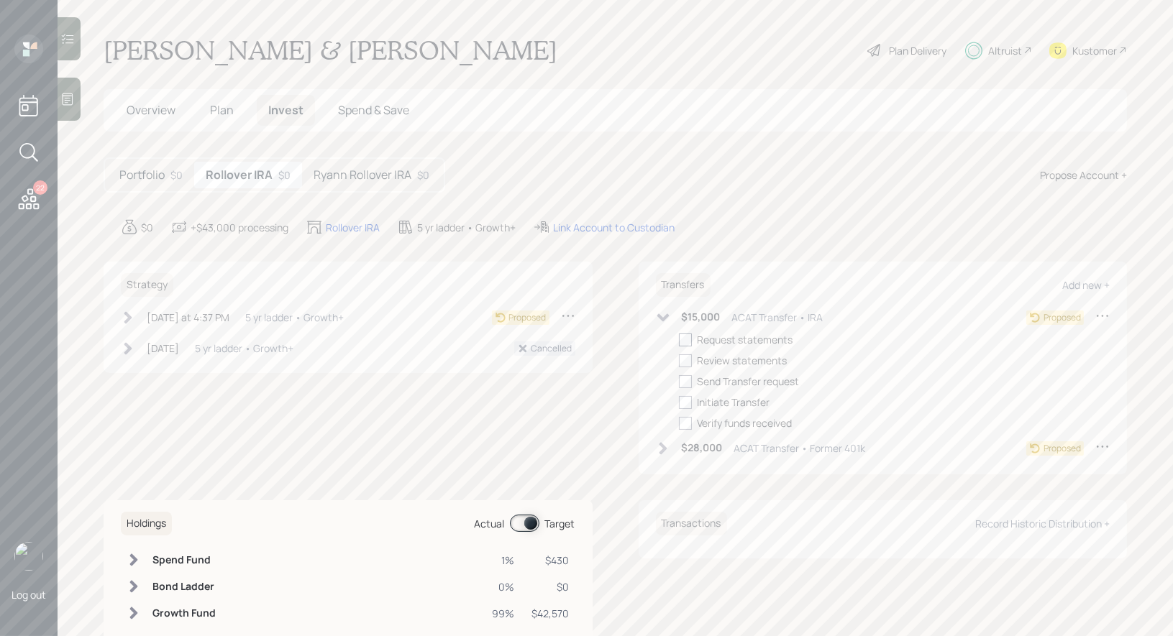
click at [690, 341] on div at bounding box center [685, 340] width 13 height 13
click at [679, 340] on input "checkbox" at bounding box center [678, 339] width 1 height 1
checkbox input "true"
click at [663, 451] on icon at bounding box center [663, 448] width 8 height 12
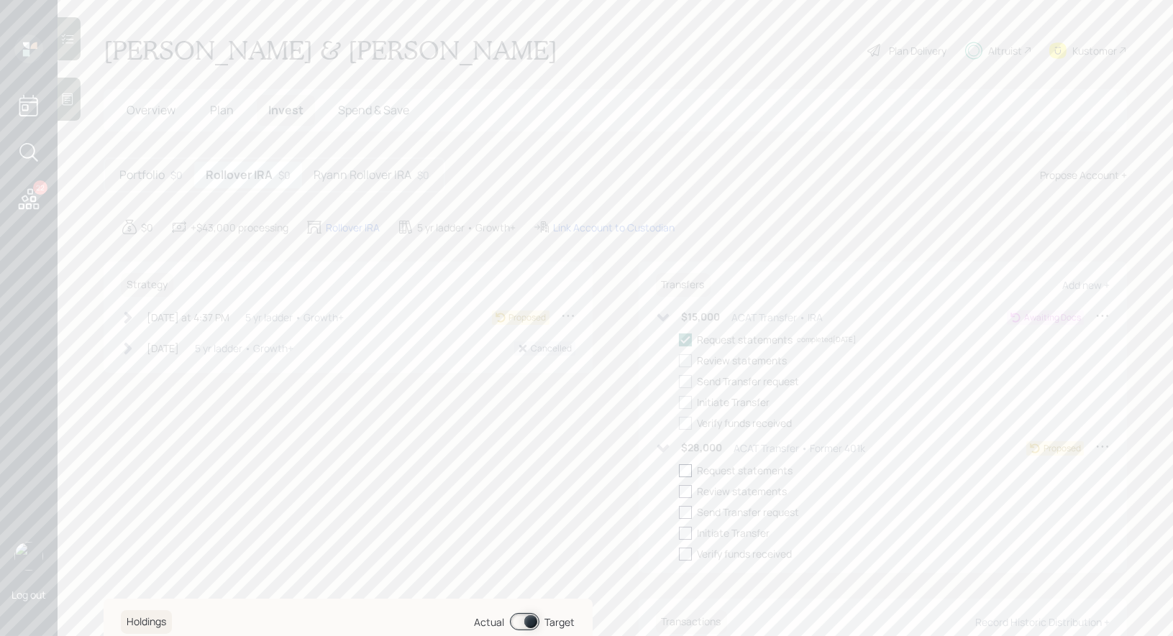
click at [686, 477] on div at bounding box center [685, 470] width 13 height 13
click at [679, 471] on input "checkbox" at bounding box center [678, 470] width 1 height 1
checkbox input "true"
click at [349, 153] on main "James Lavieux & Ryann Marlowe Plan Delivery Altruist Kustomer Overview Plan Inv…" at bounding box center [615, 318] width 1115 height 636
click at [347, 173] on h5 "Ryann Rollover IRA" at bounding box center [362, 175] width 98 height 14
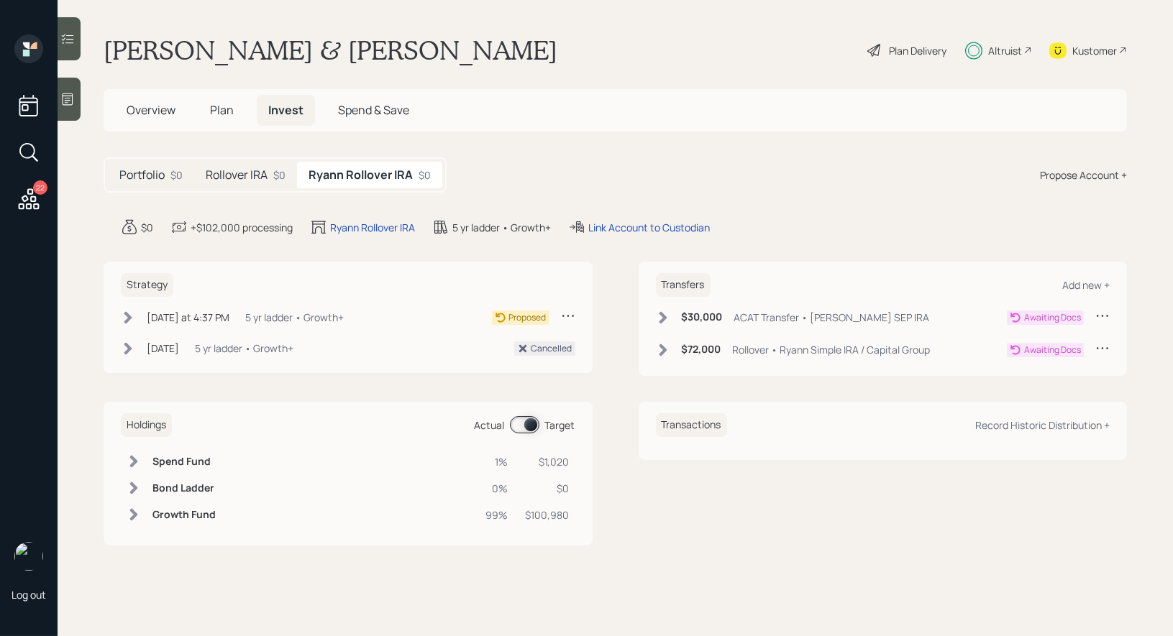
click at [662, 317] on icon at bounding box center [663, 317] width 8 height 12
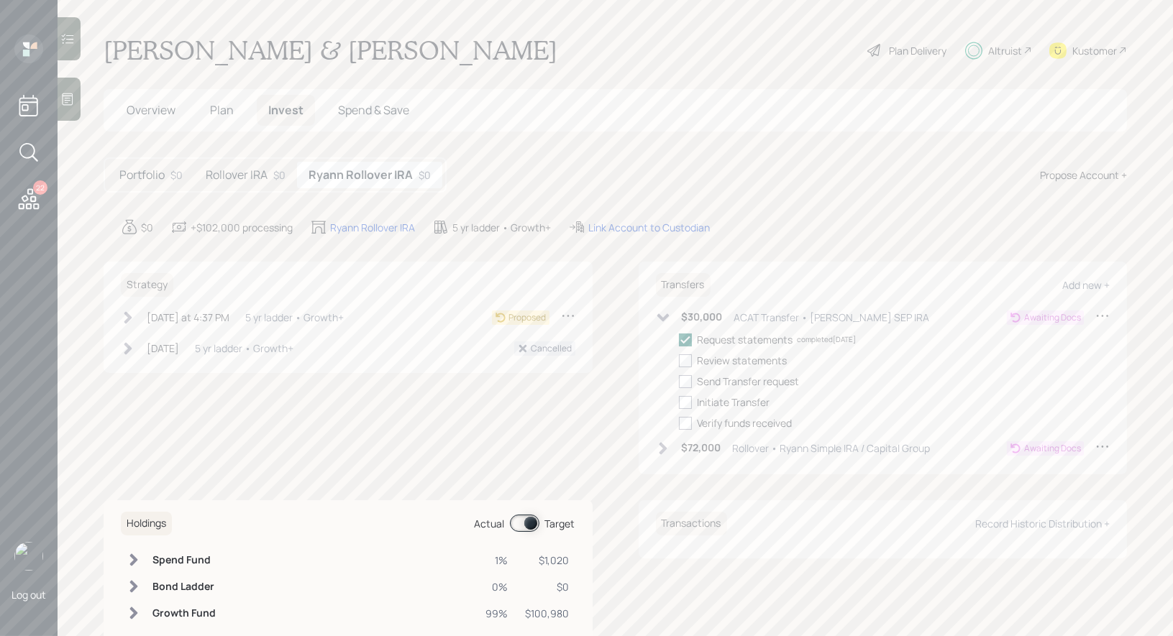
click at [661, 447] on icon at bounding box center [663, 448] width 14 height 14
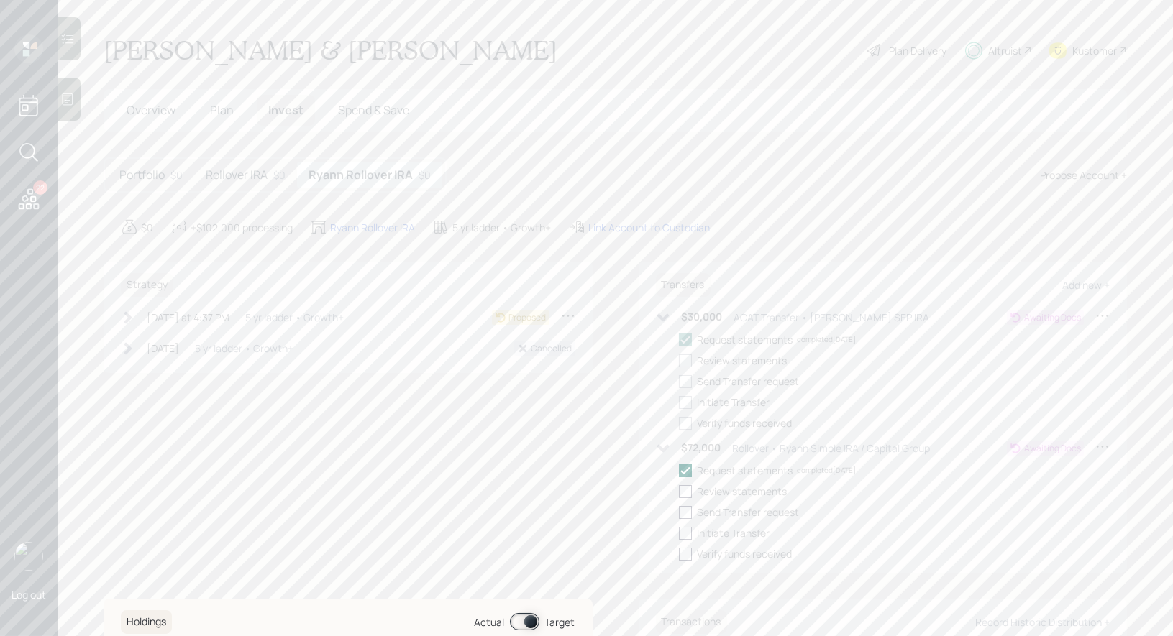
click at [132, 322] on icon at bounding box center [128, 318] width 14 height 14
click at [250, 170] on h5 "Rollover IRA" at bounding box center [237, 175] width 62 height 14
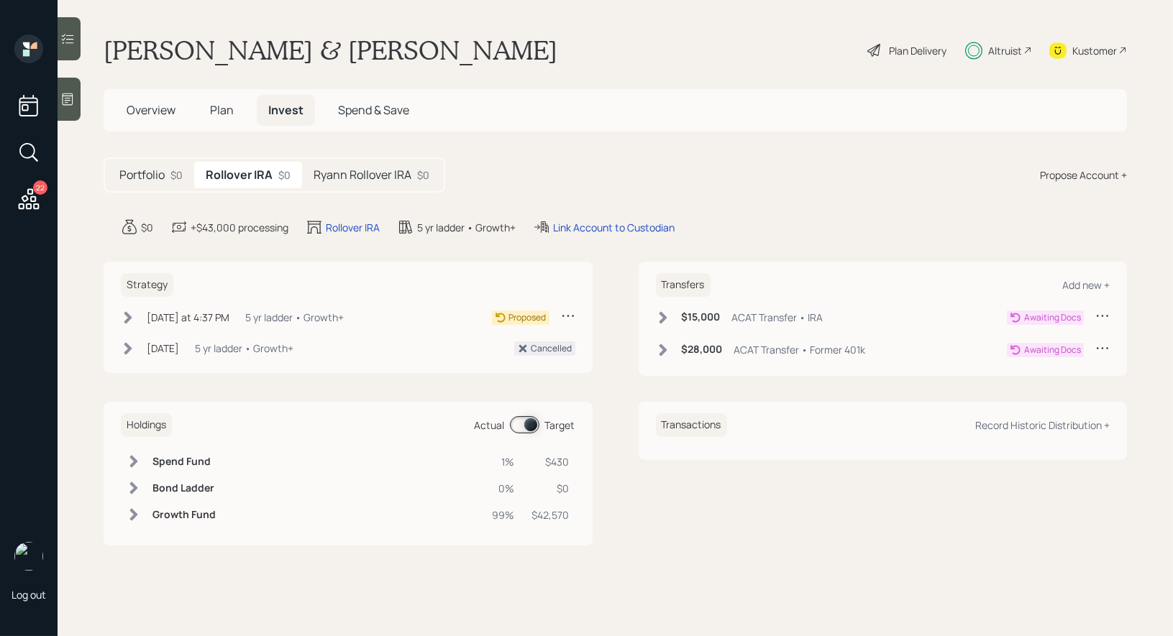
click at [142, 107] on span "Overview" at bounding box center [151, 110] width 49 height 16
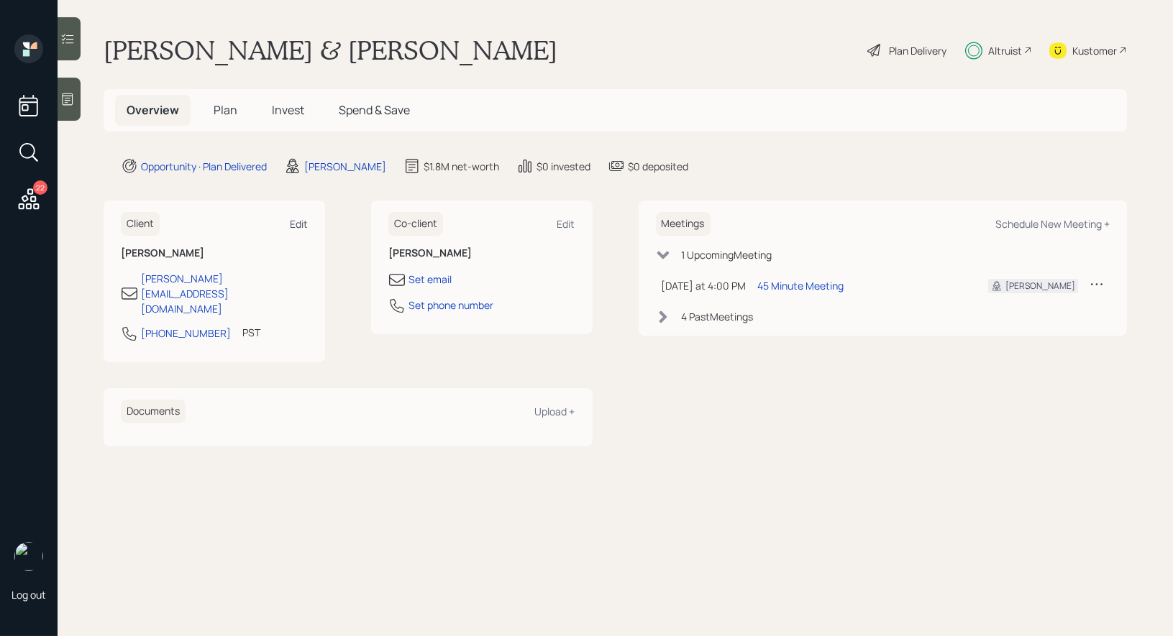
click at [297, 219] on div "Edit" at bounding box center [299, 224] width 18 height 14
select select "America/Los_Angeles"
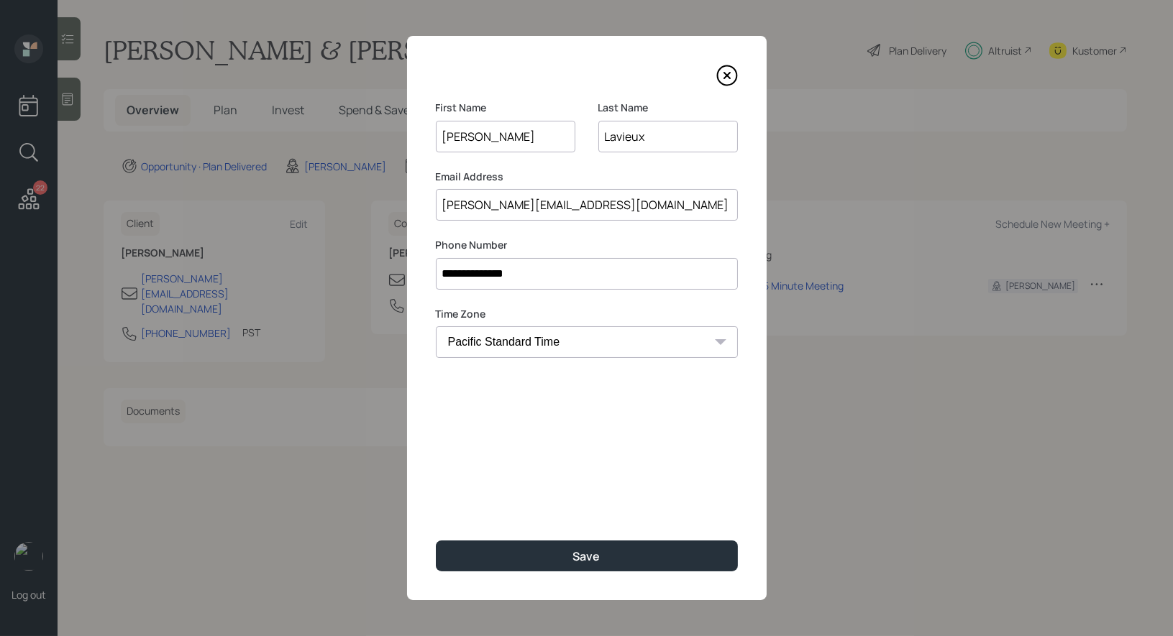
click at [615, 139] on input "Lavieux" at bounding box center [667, 137] width 139 height 32
type input "LeVieux"
click at [567, 450] on div "**********" at bounding box center [587, 318] width 360 height 564
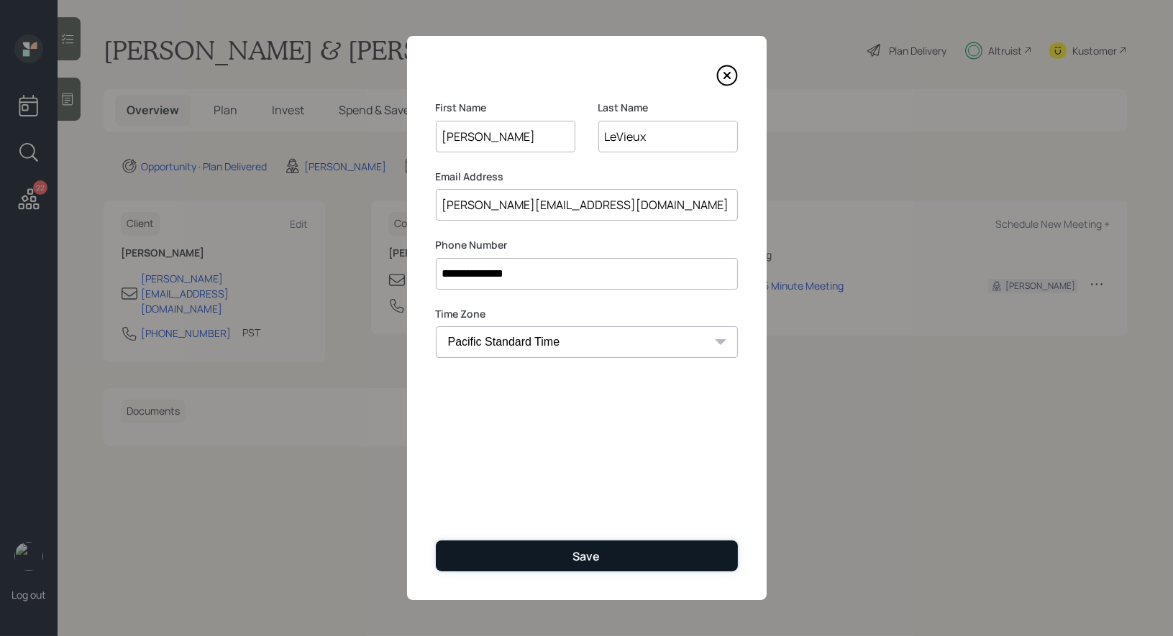
click at [562, 562] on button "Save" at bounding box center [587, 556] width 302 height 31
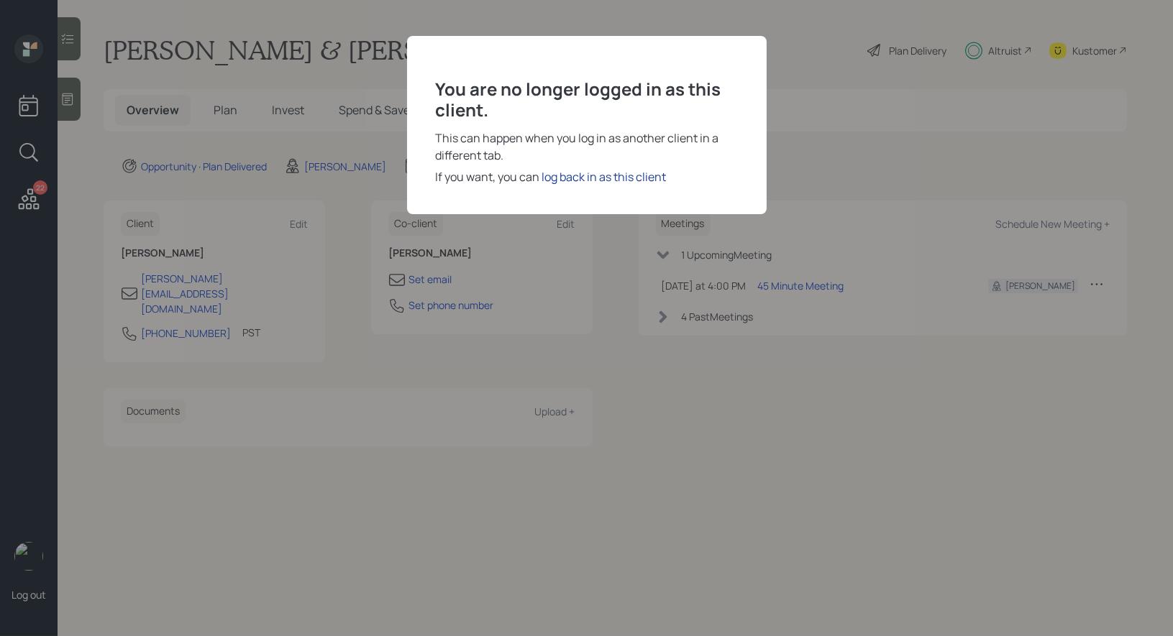
click at [590, 178] on div "log back in as this client" at bounding box center [604, 176] width 124 height 17
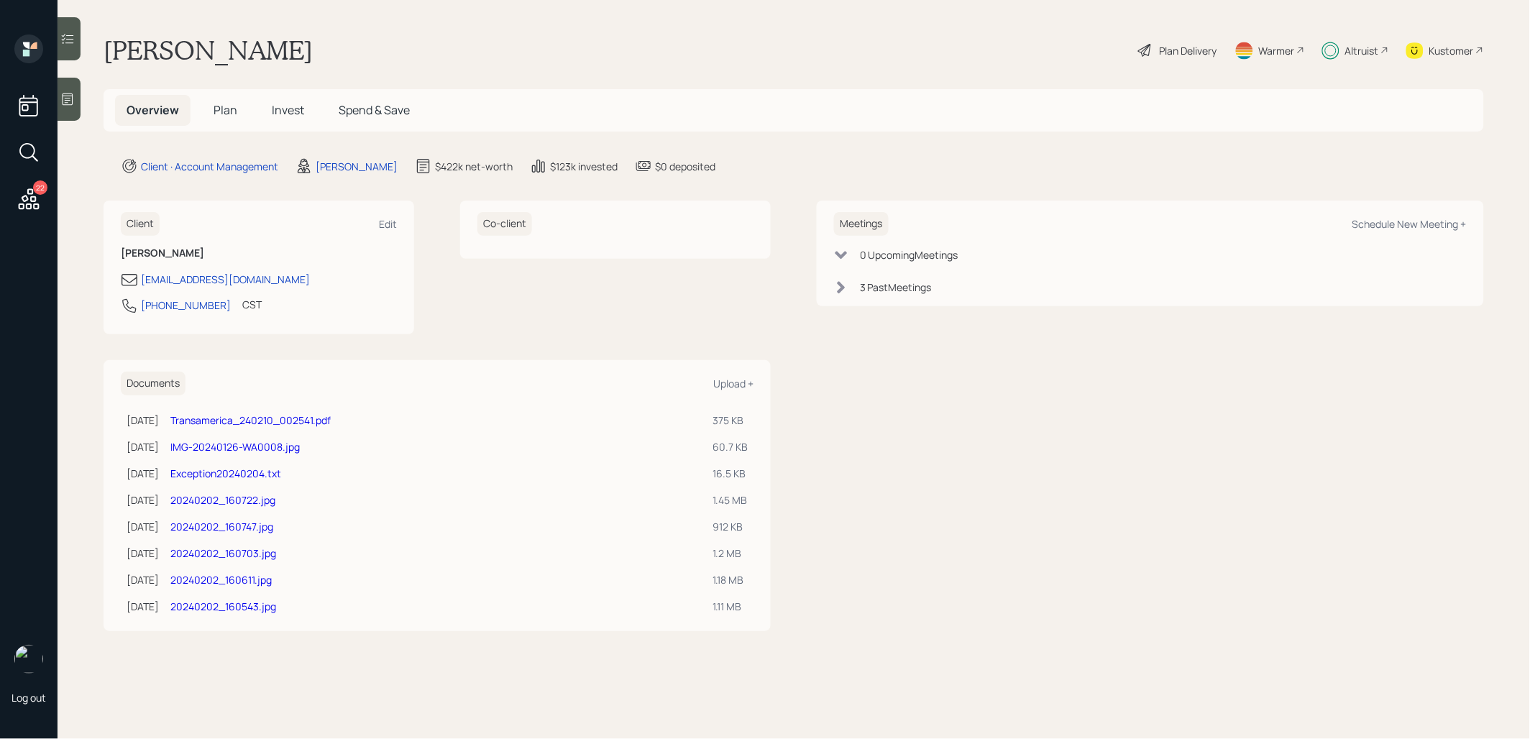
click at [1145, 45] on icon at bounding box center [1145, 50] width 17 height 17
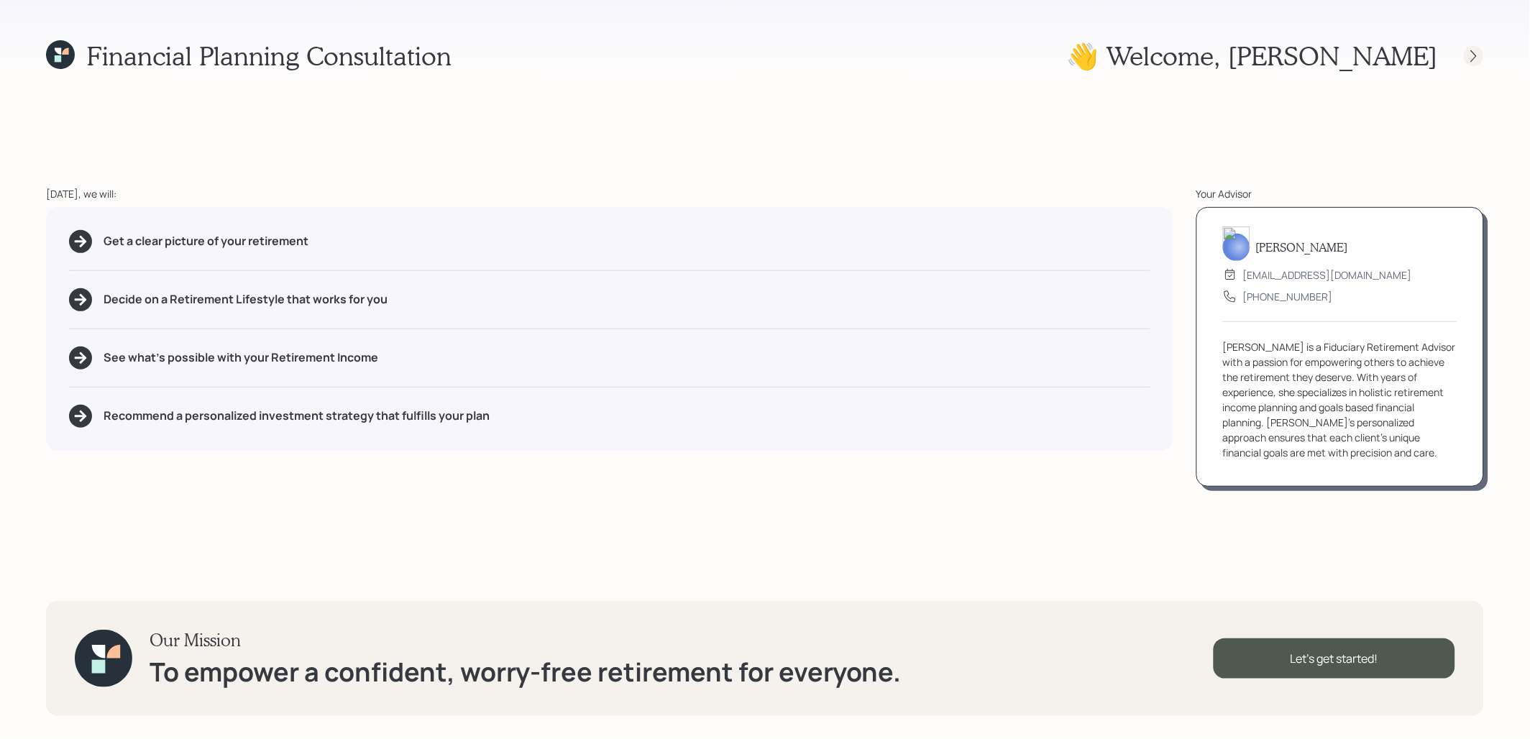
click at [1477, 58] on icon at bounding box center [1474, 56] width 14 height 14
